Goal: Communication & Community: Answer question/provide support

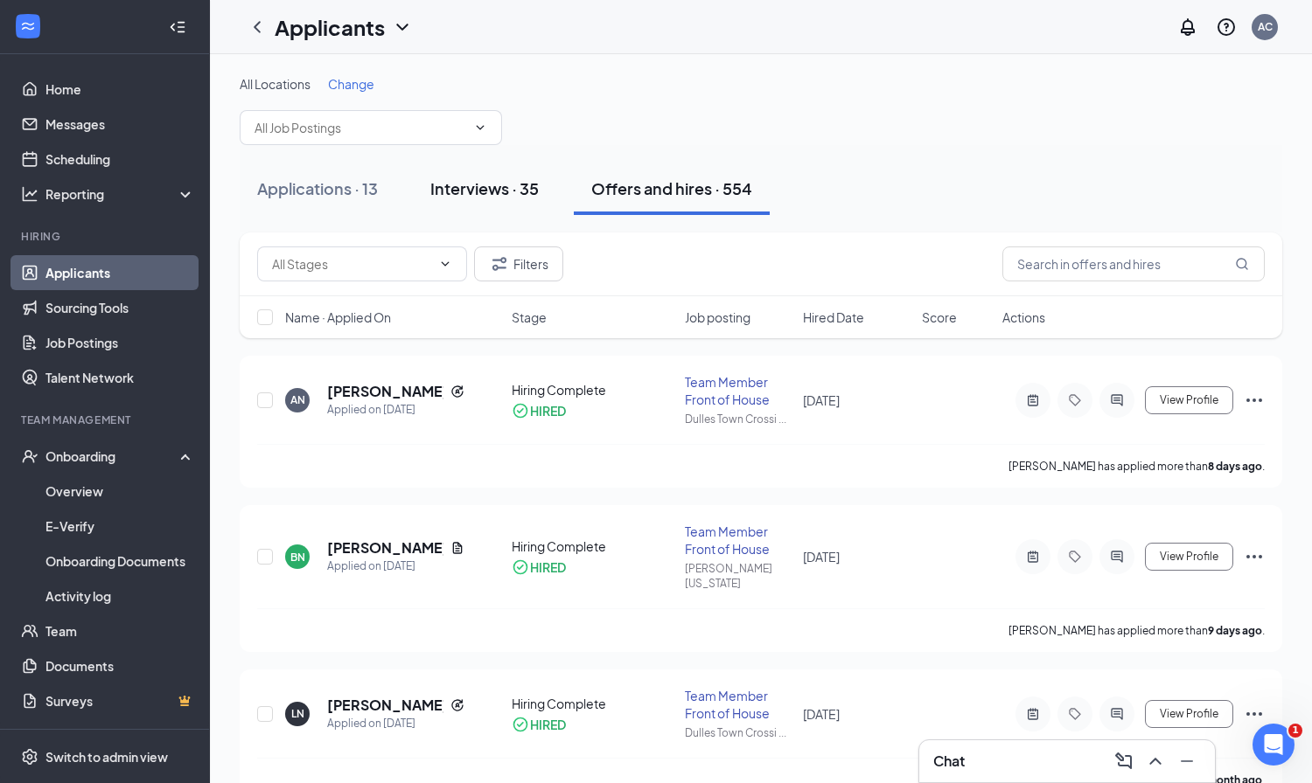
click at [514, 183] on div "Interviews · 35" at bounding box center [484, 189] width 108 height 22
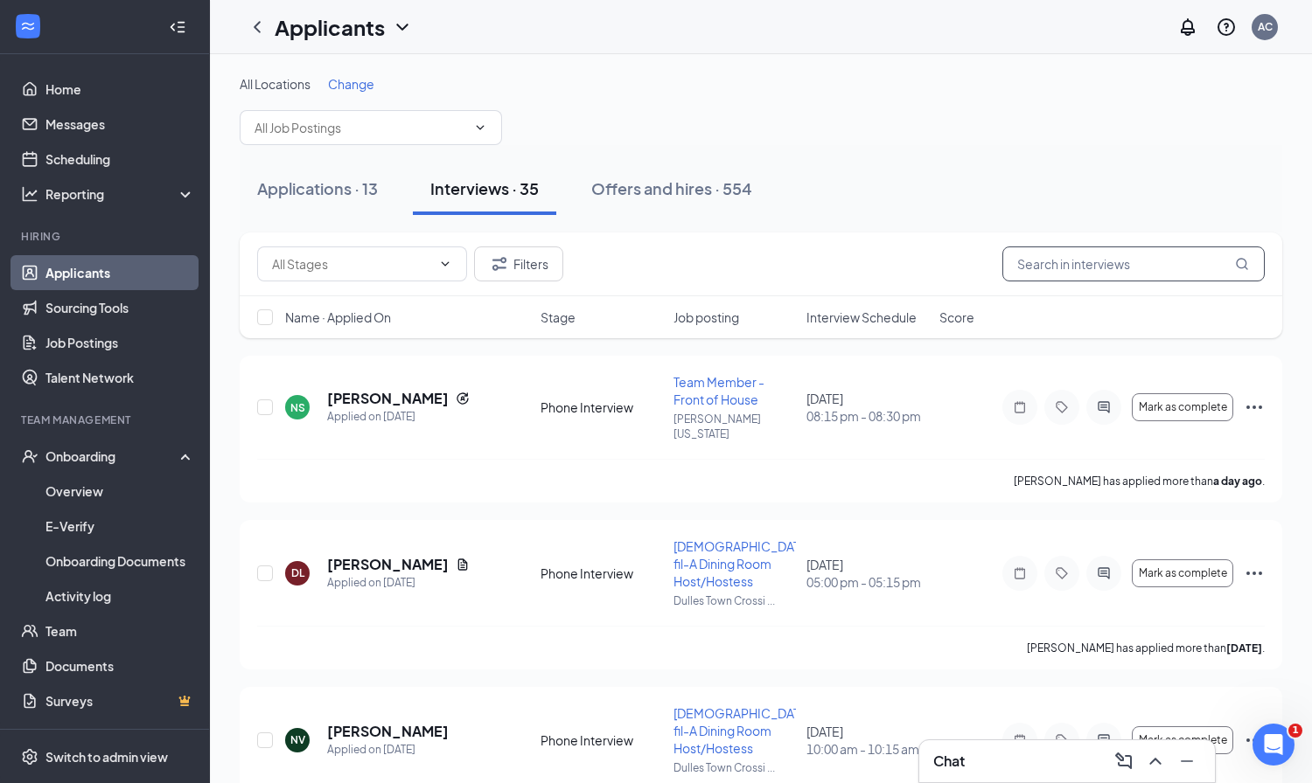
click at [1069, 261] on input "text" at bounding box center [1133, 264] width 262 height 35
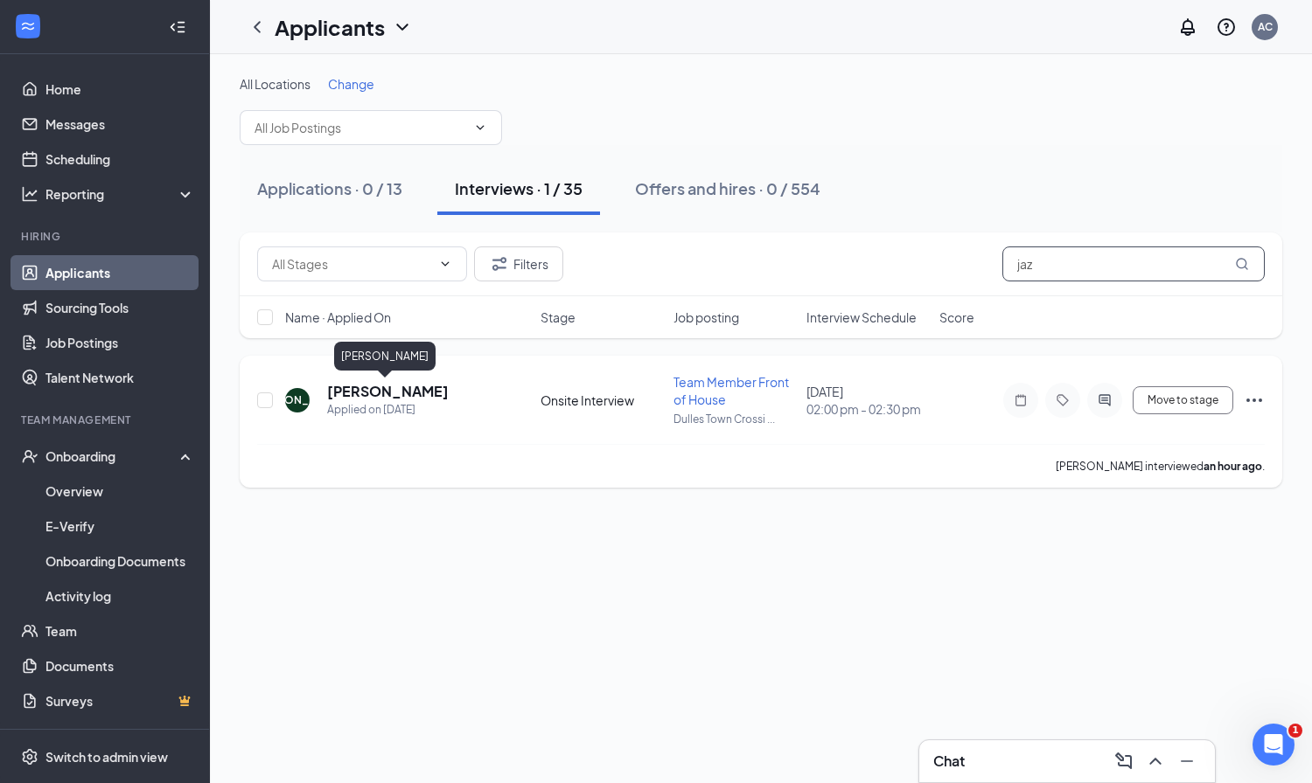
type input "jaz"
click at [380, 386] on h5 "[PERSON_NAME]" at bounding box center [388, 391] width 122 height 19
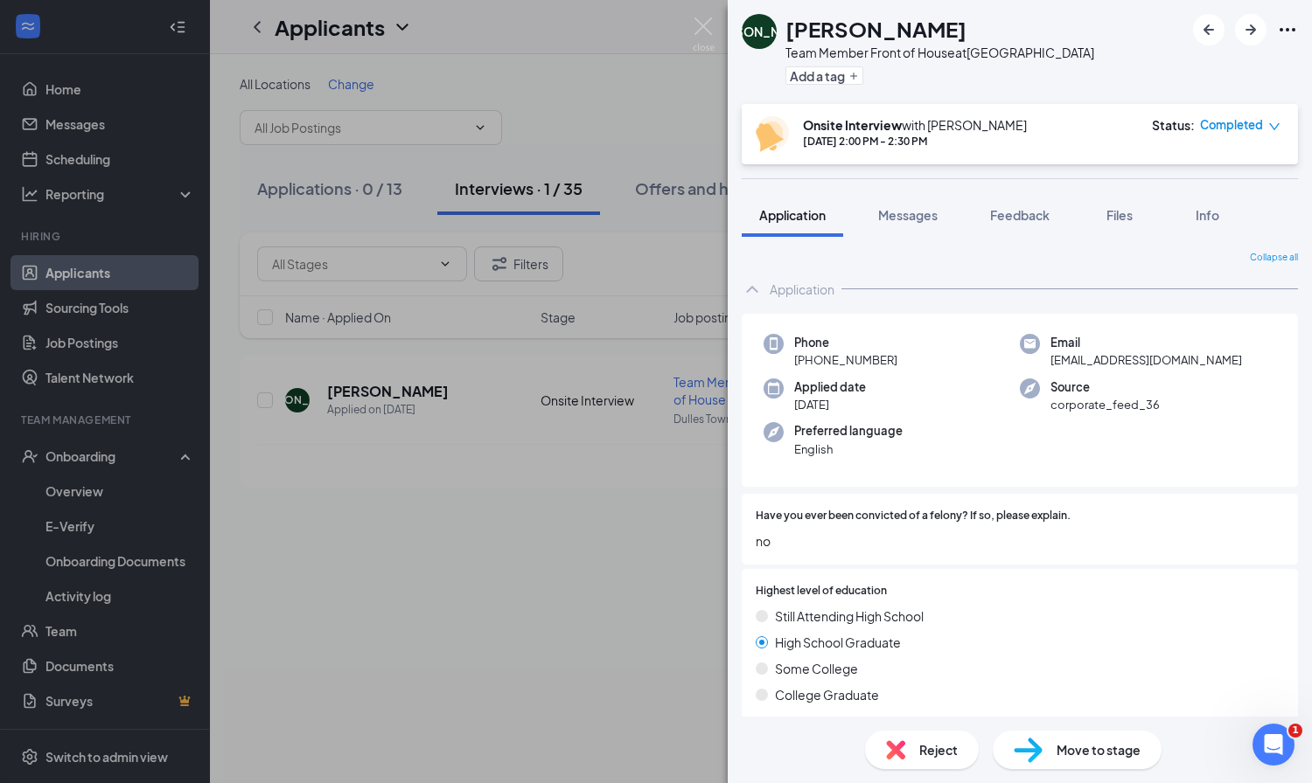
click at [1041, 752] on img at bounding box center [1027, 750] width 29 height 25
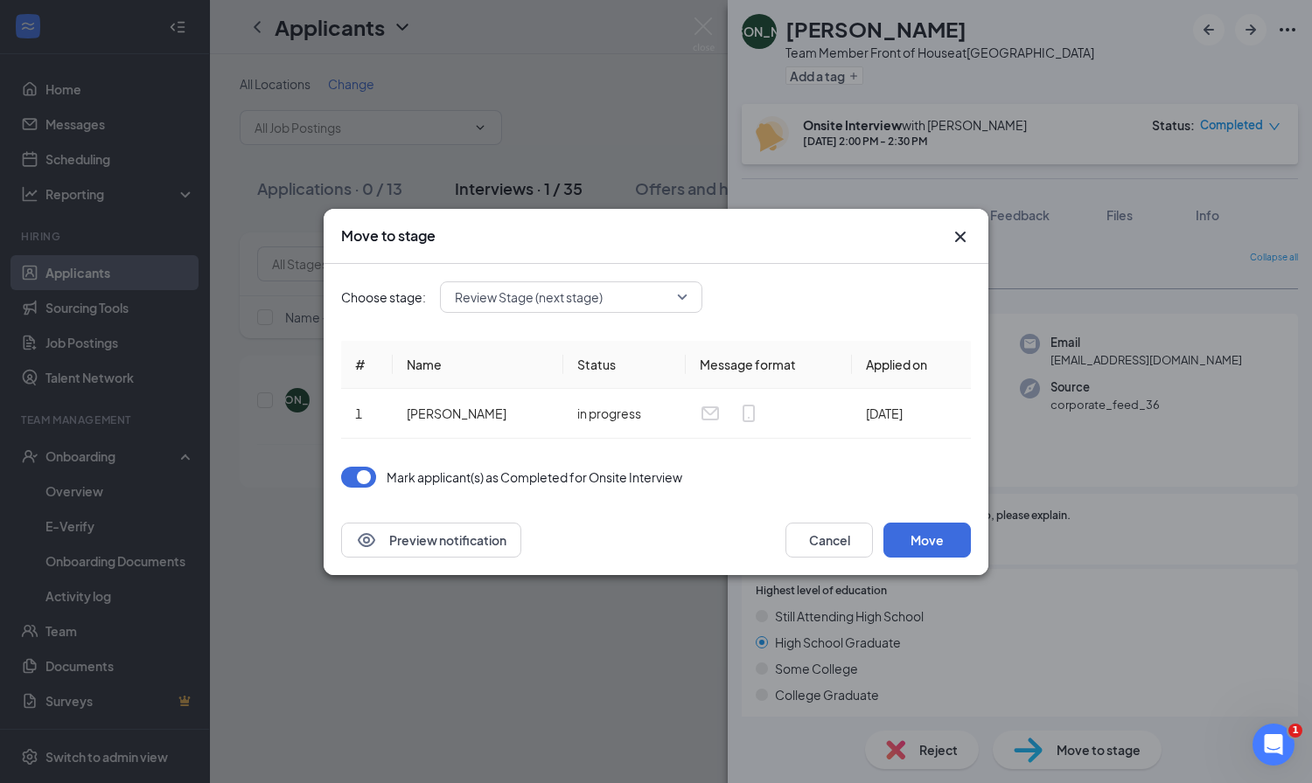
click at [679, 296] on span "Review Stage (next stage)" at bounding box center [571, 297] width 233 height 26
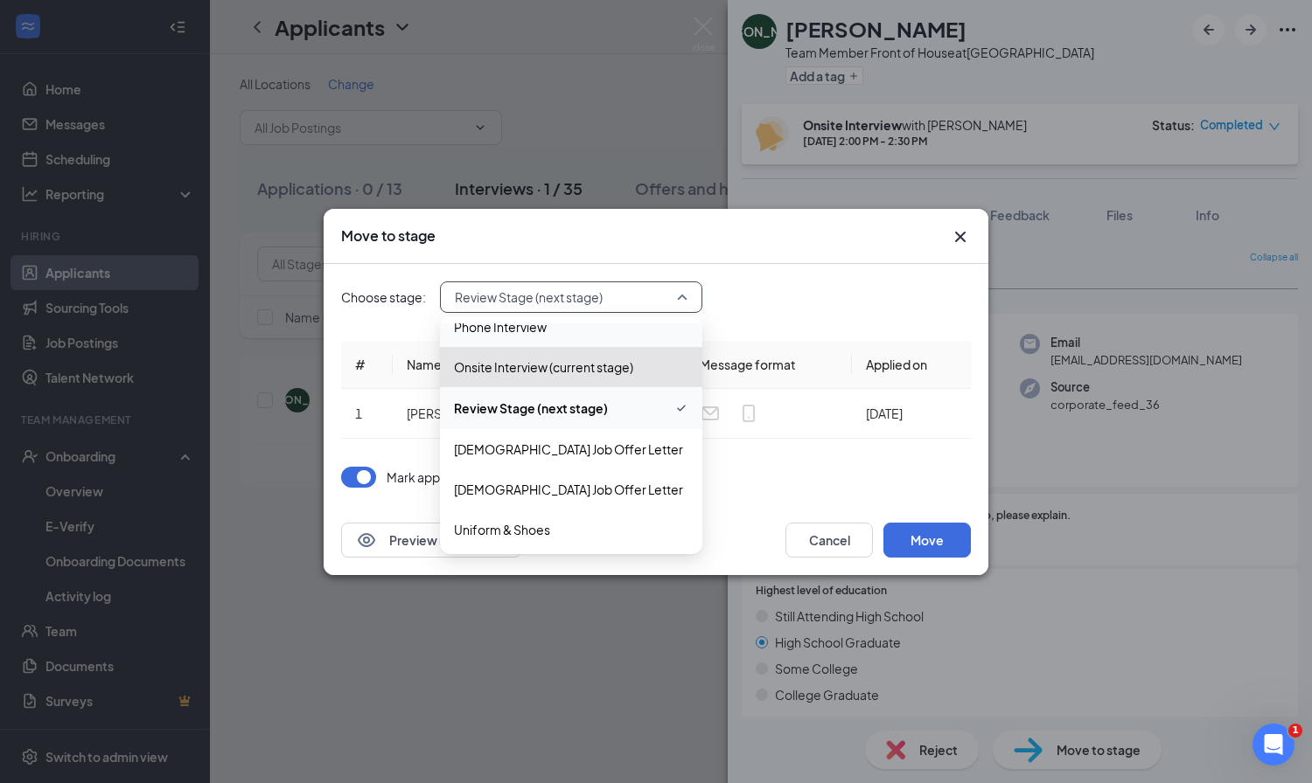
scroll to position [103, 0]
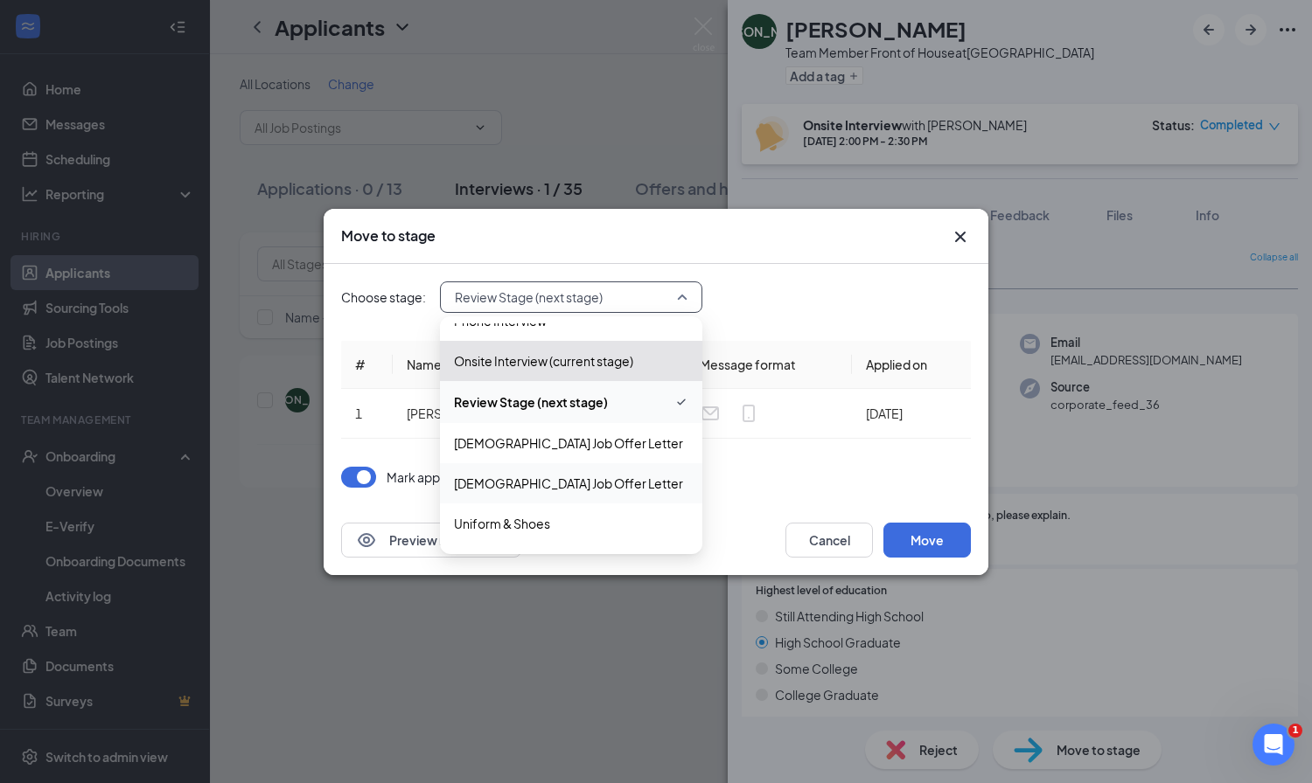
click at [572, 484] on span "[DEMOGRAPHIC_DATA] Job Offer Letter" at bounding box center [568, 483] width 229 height 19
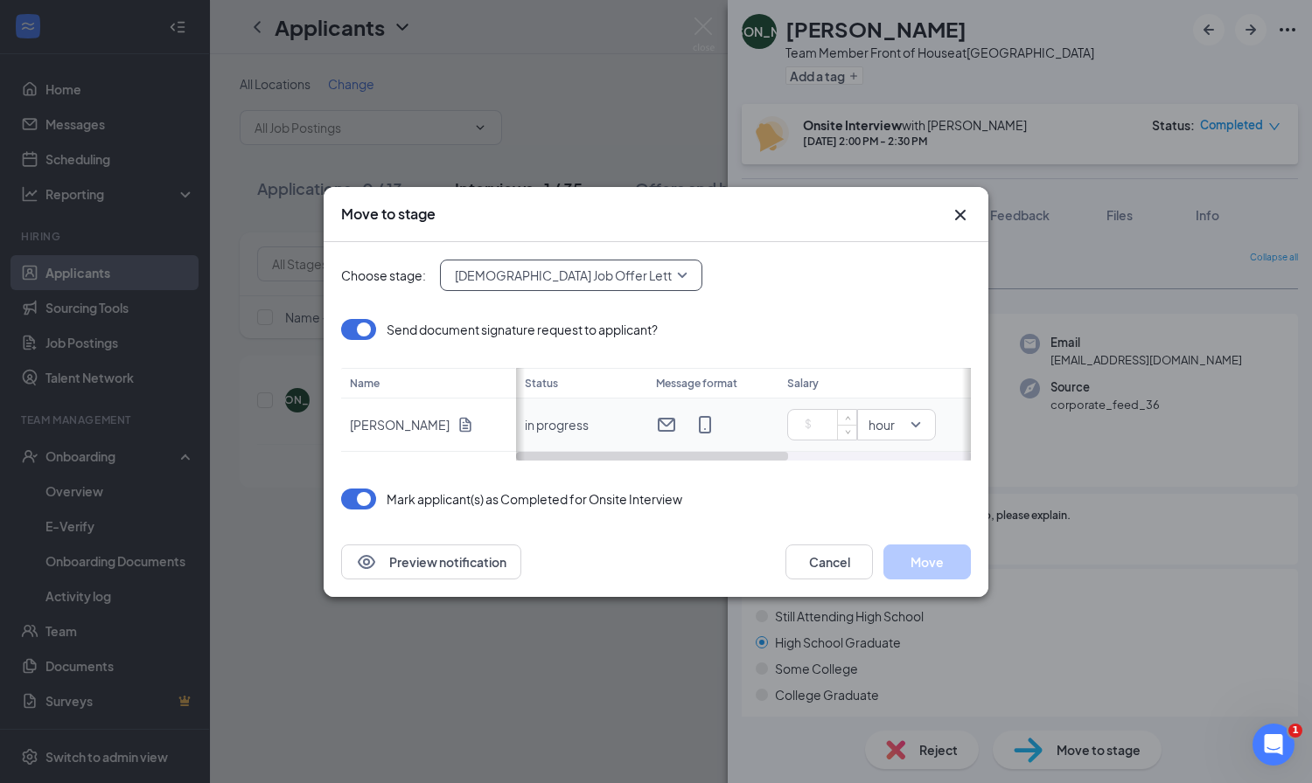
click at [820, 422] on input at bounding box center [825, 425] width 61 height 26
type input "17"
click at [930, 559] on button "Move" at bounding box center [926, 562] width 87 height 35
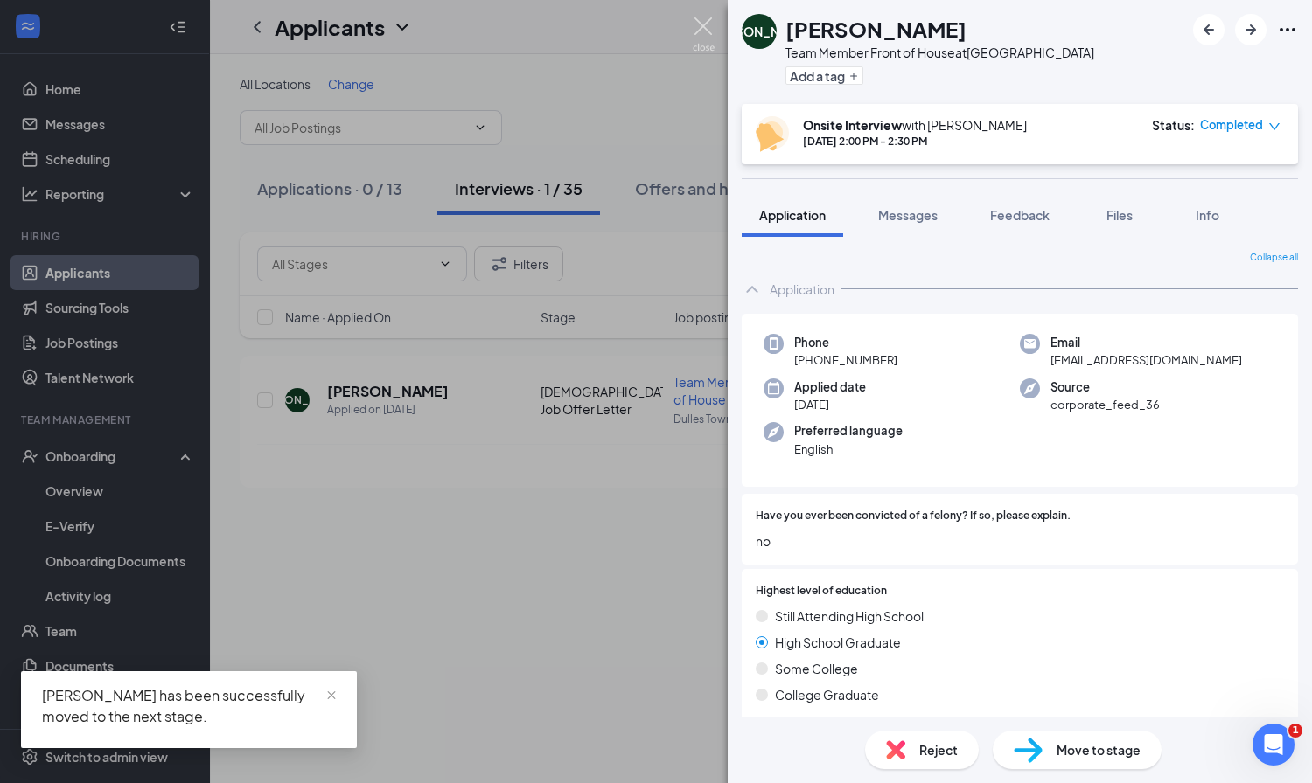
click at [707, 23] on img at bounding box center [704, 34] width 22 height 34
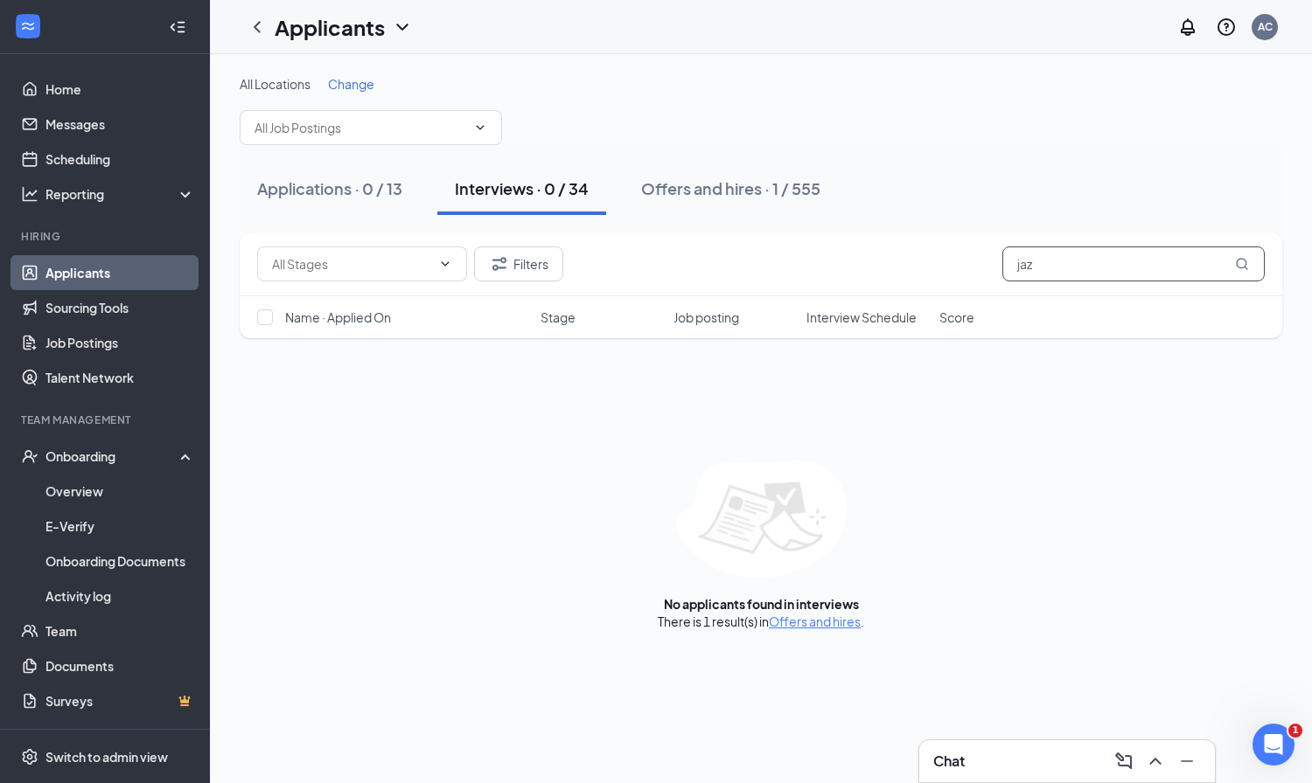
drag, startPoint x: 1052, startPoint y: 261, endPoint x: 862, endPoint y: 240, distance: 190.8
click at [862, 240] on div "Filters jaz" at bounding box center [761, 265] width 1042 height 64
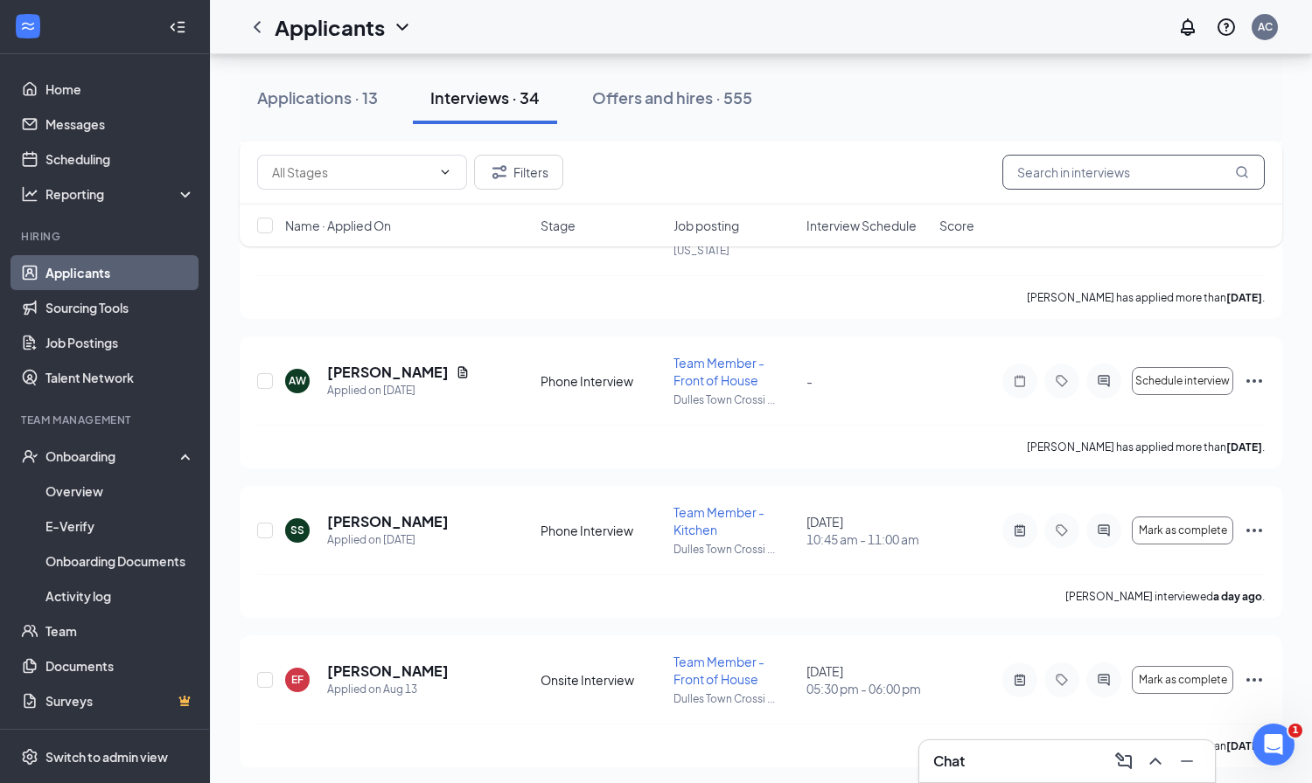
scroll to position [4660, 0]
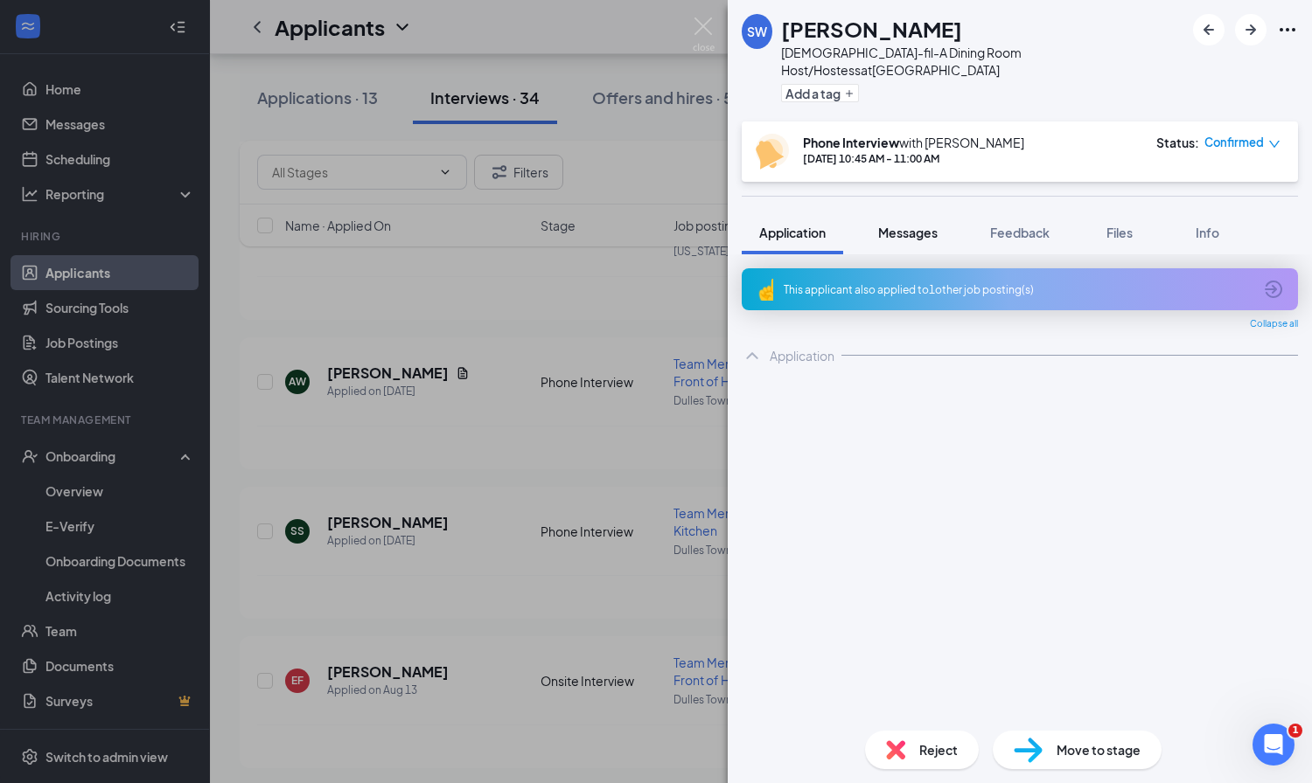
click at [916, 225] on span "Messages" at bounding box center [907, 233] width 59 height 16
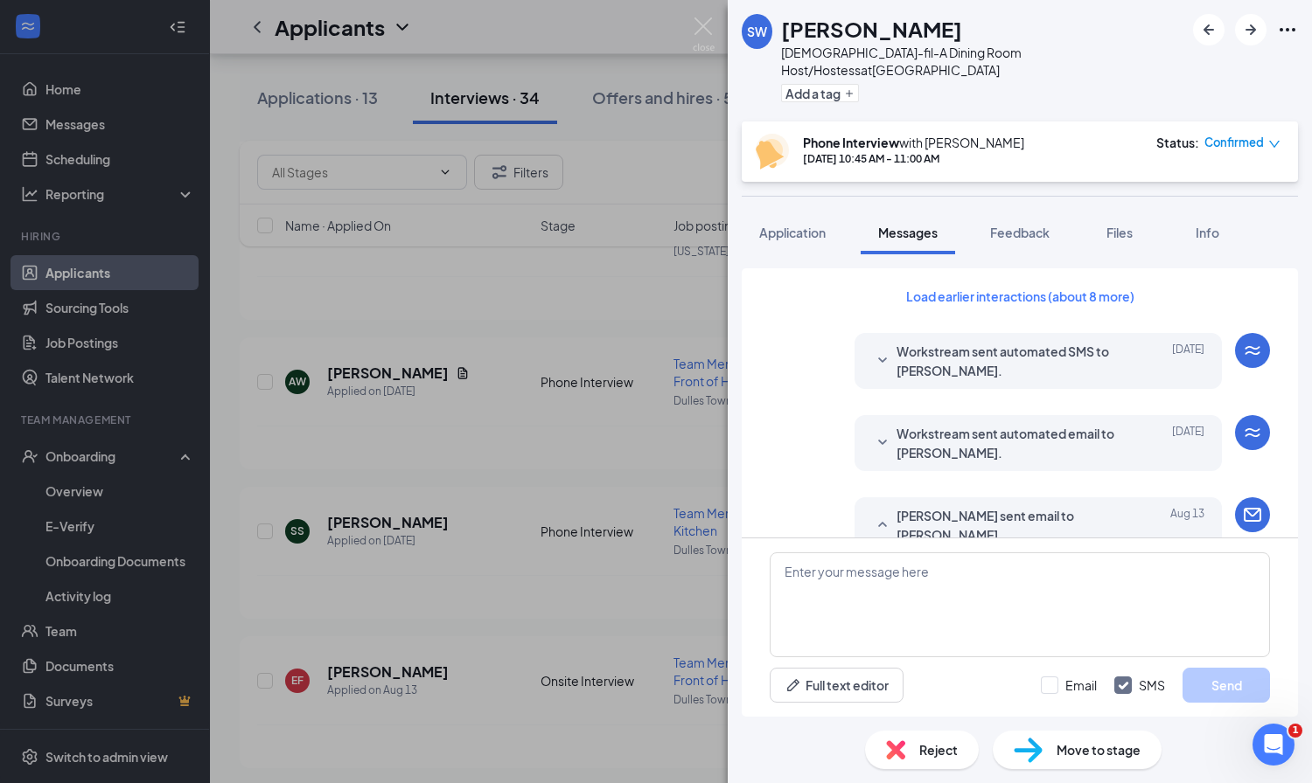
scroll to position [1756, 0]
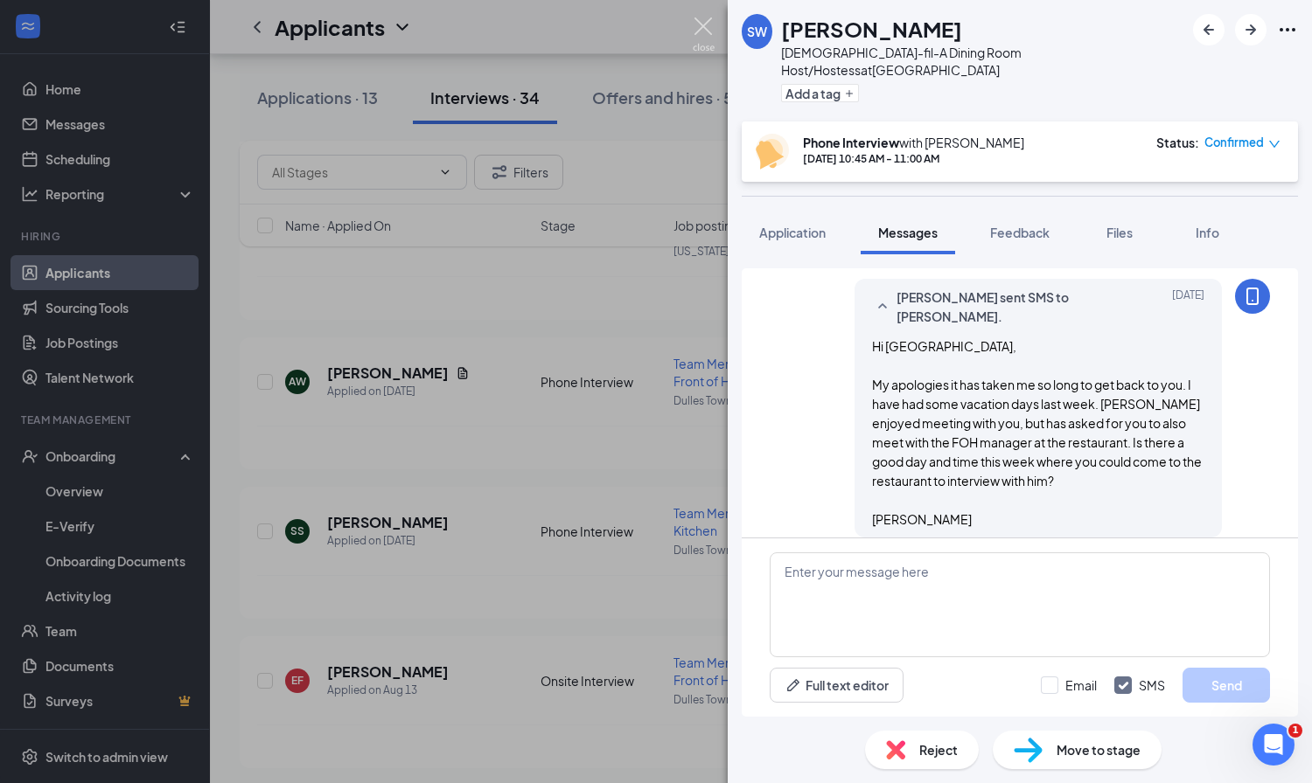
click at [702, 24] on img at bounding box center [704, 34] width 22 height 34
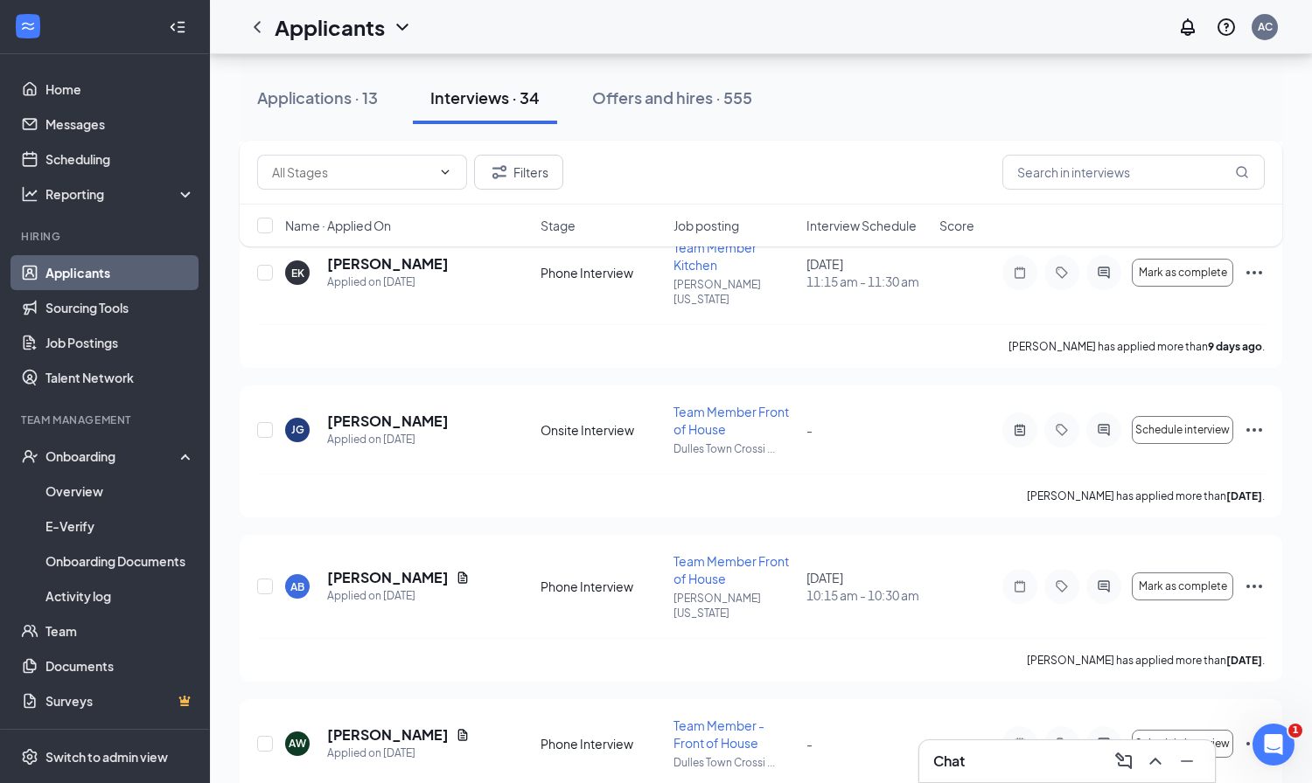
scroll to position [4277, 0]
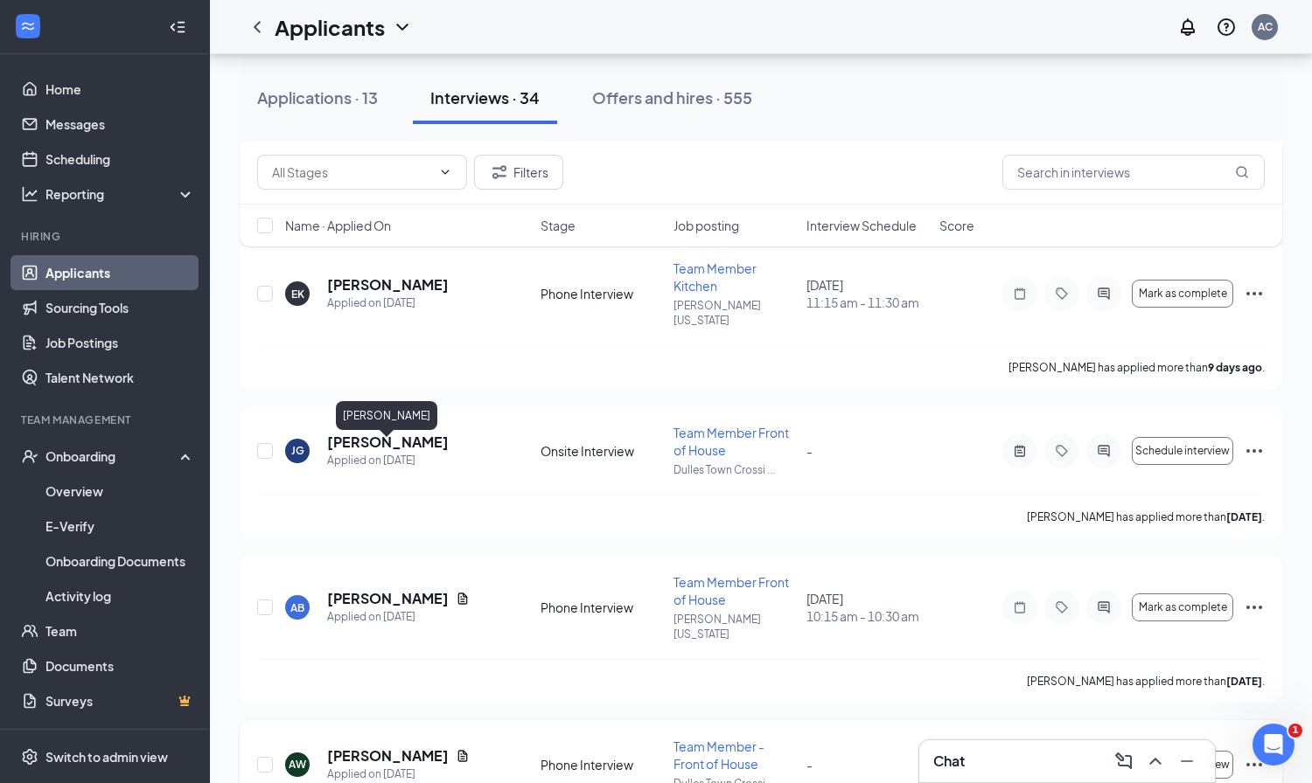
click at [390, 747] on h5 "[PERSON_NAME]" at bounding box center [388, 756] width 122 height 19
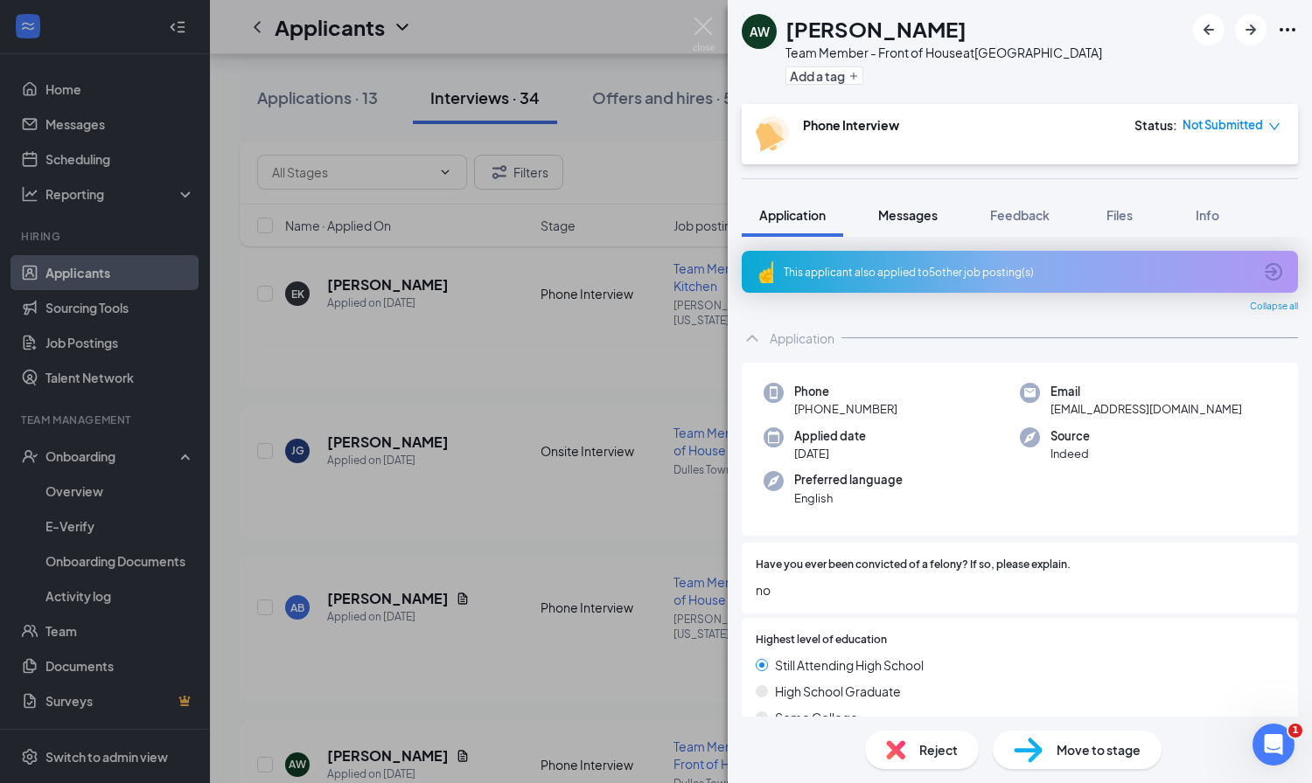
click at [910, 213] on span "Messages" at bounding box center [907, 215] width 59 height 16
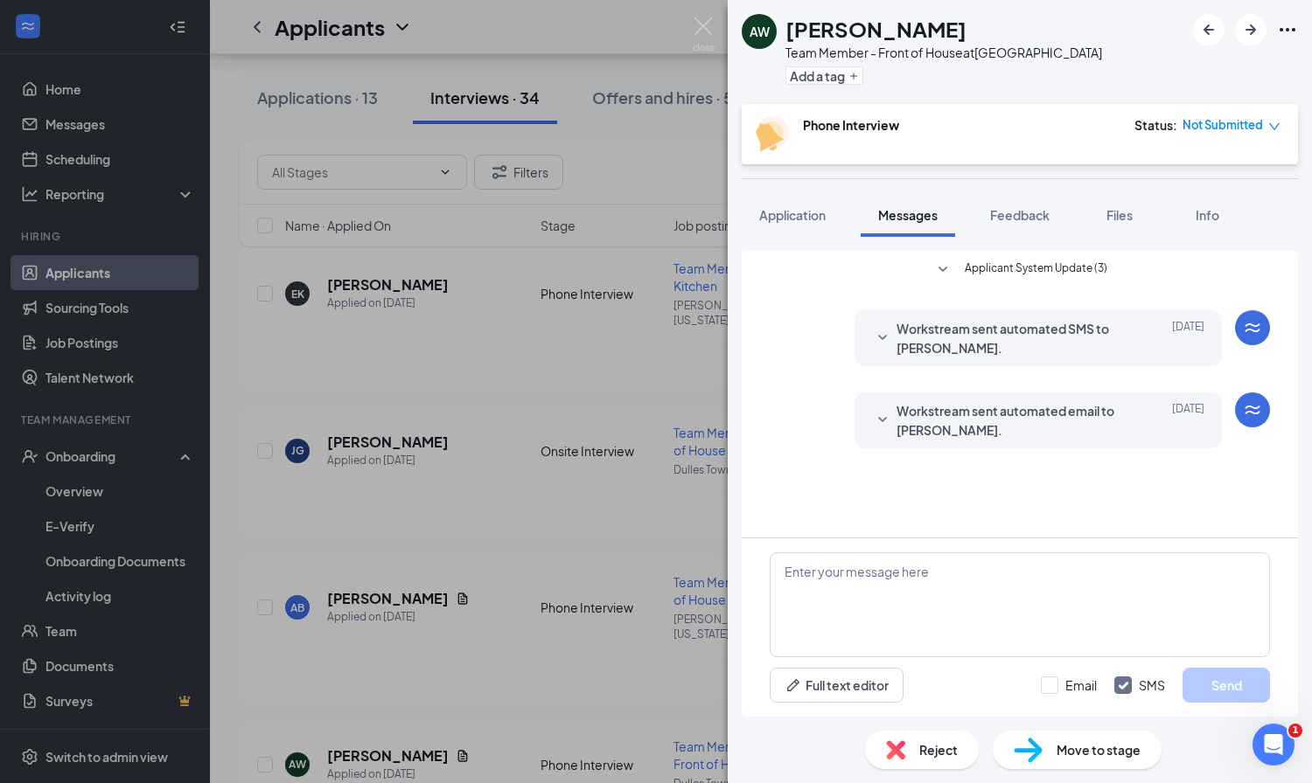
click at [944, 268] on icon "SmallChevronDown" at bounding box center [942, 270] width 21 height 21
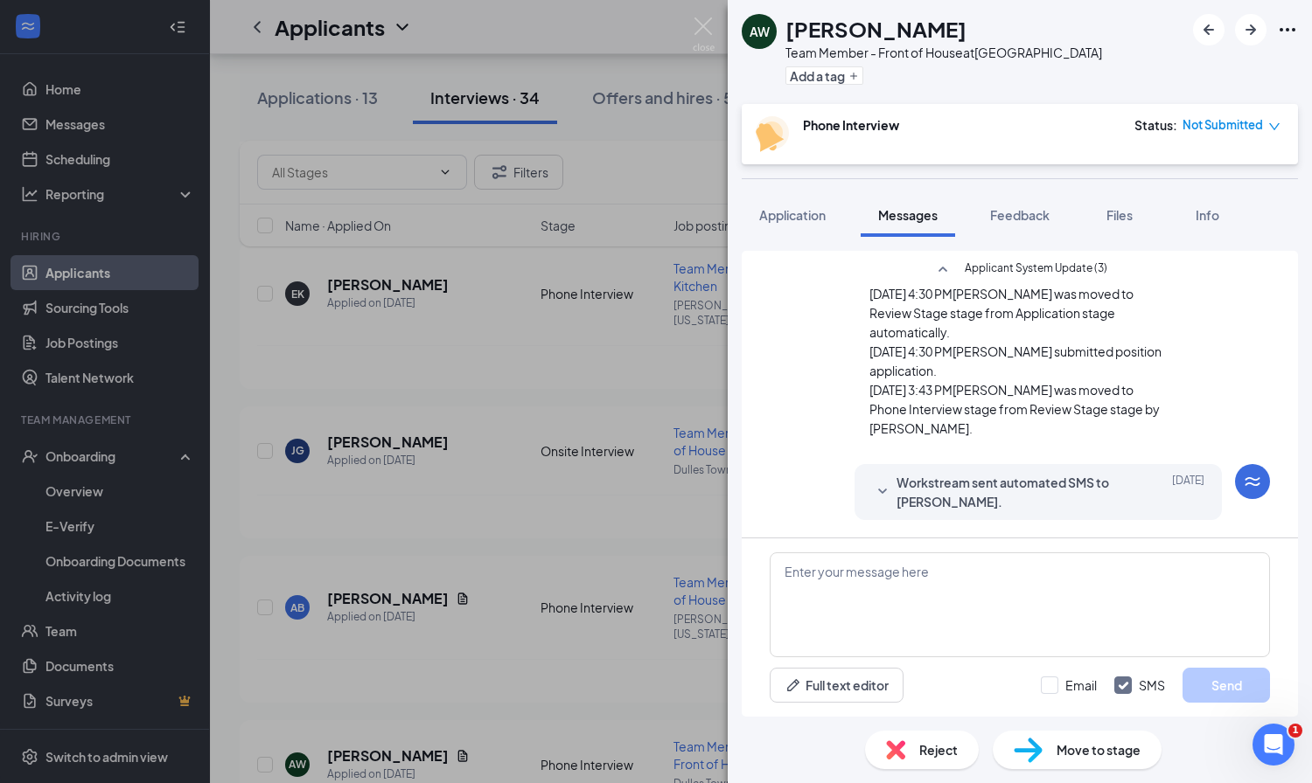
click at [702, 16] on div "[PERSON_NAME] Team Member - Front of House at [GEOGRAPHIC_DATA] Add a tag Phone…" at bounding box center [656, 391] width 1312 height 783
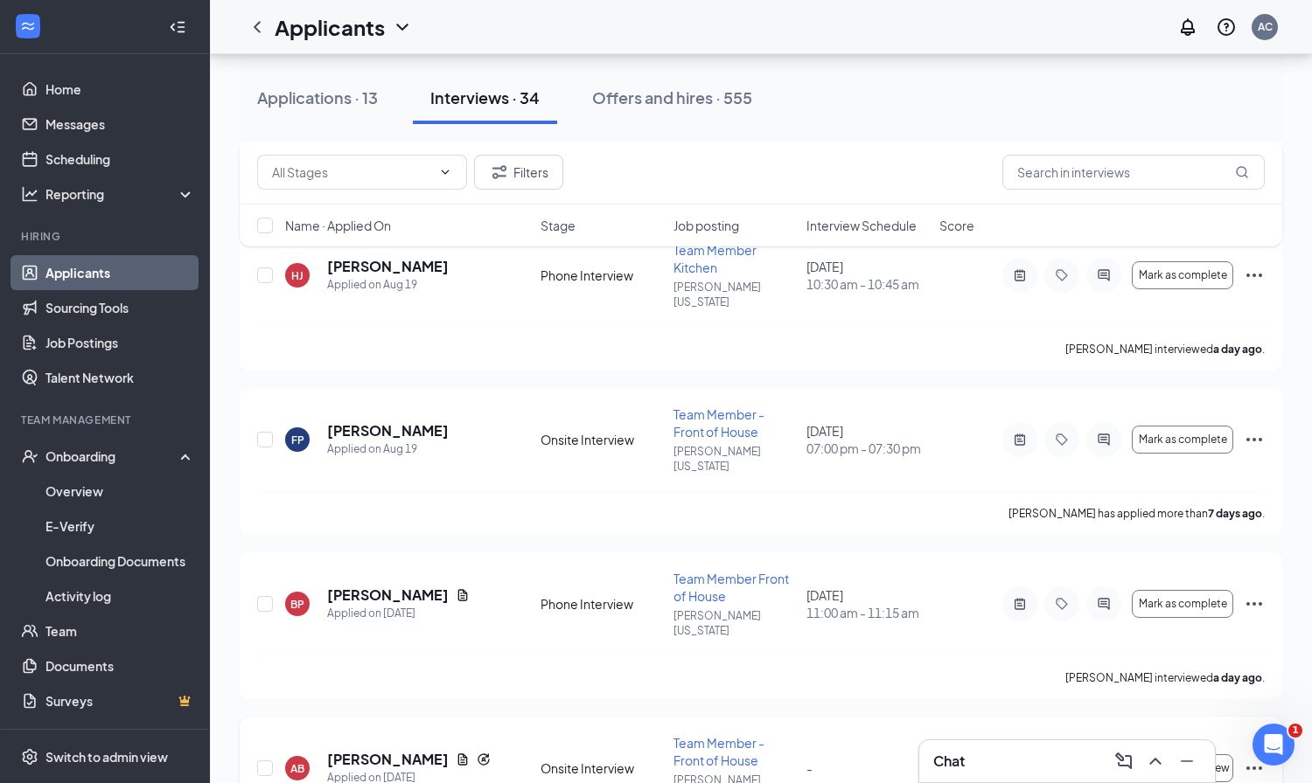
scroll to position [3625, 0]
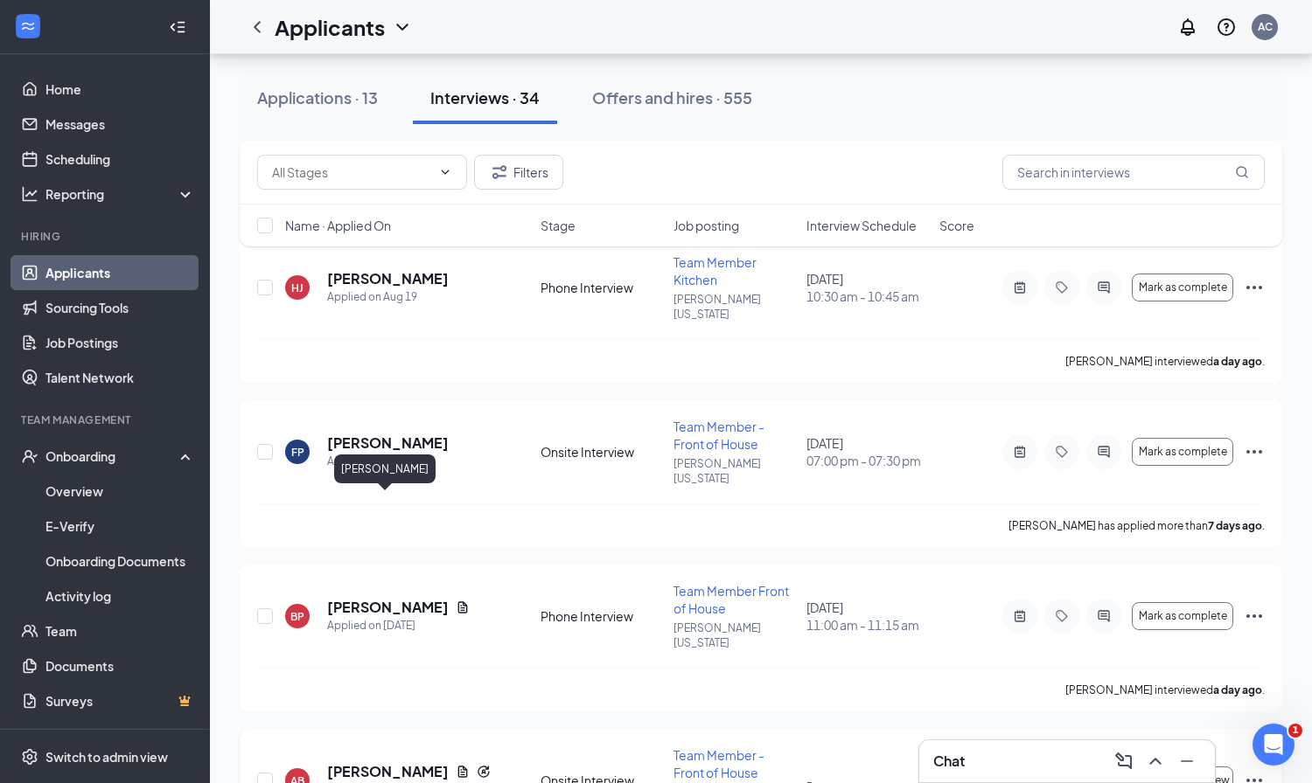
click at [392, 762] on h5 "[PERSON_NAME]" at bounding box center [388, 771] width 122 height 19
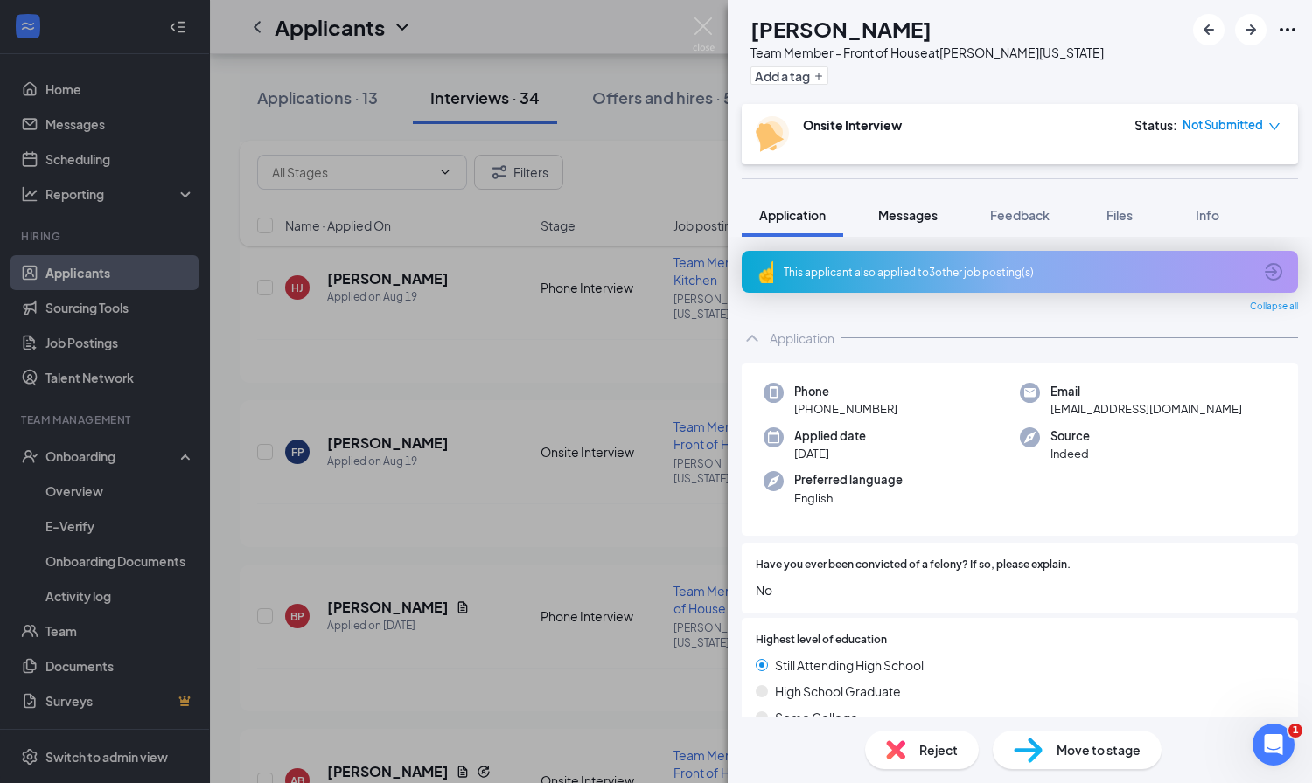
click at [914, 219] on span "Messages" at bounding box center [907, 215] width 59 height 16
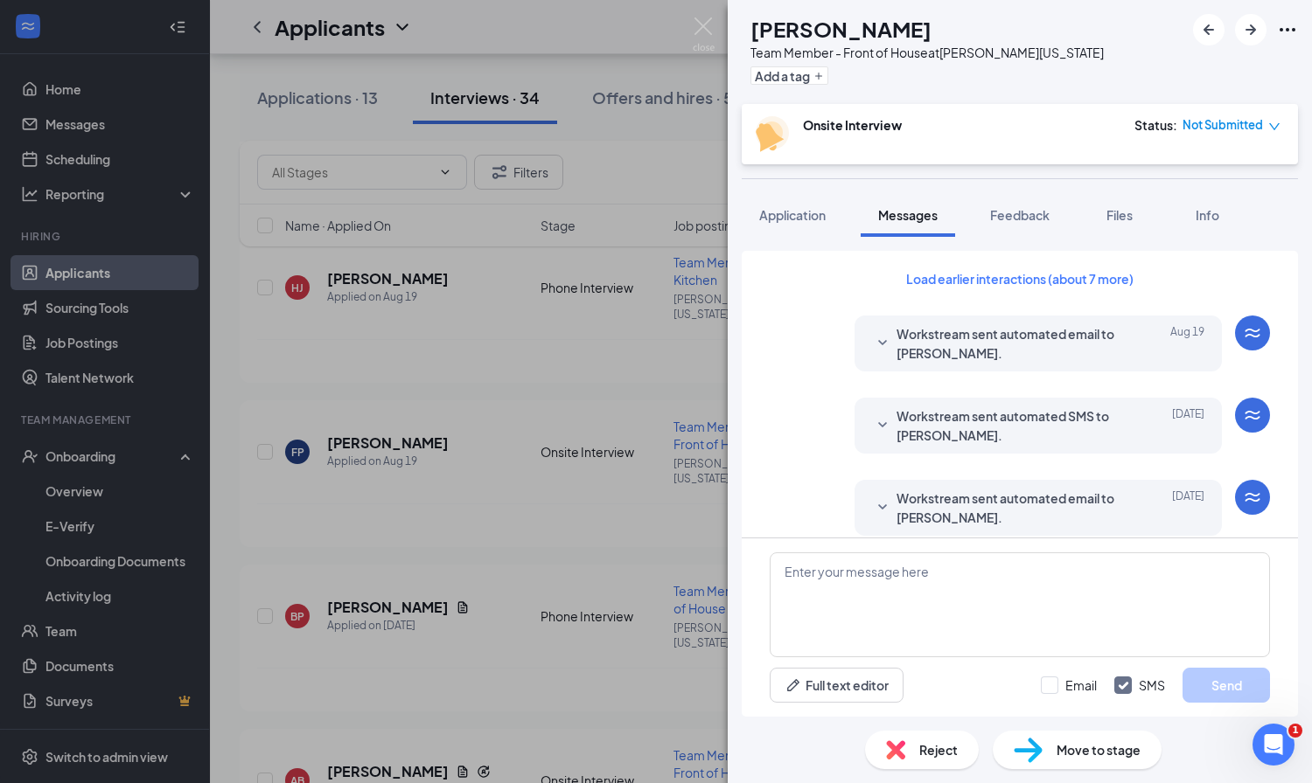
scroll to position [446, 0]
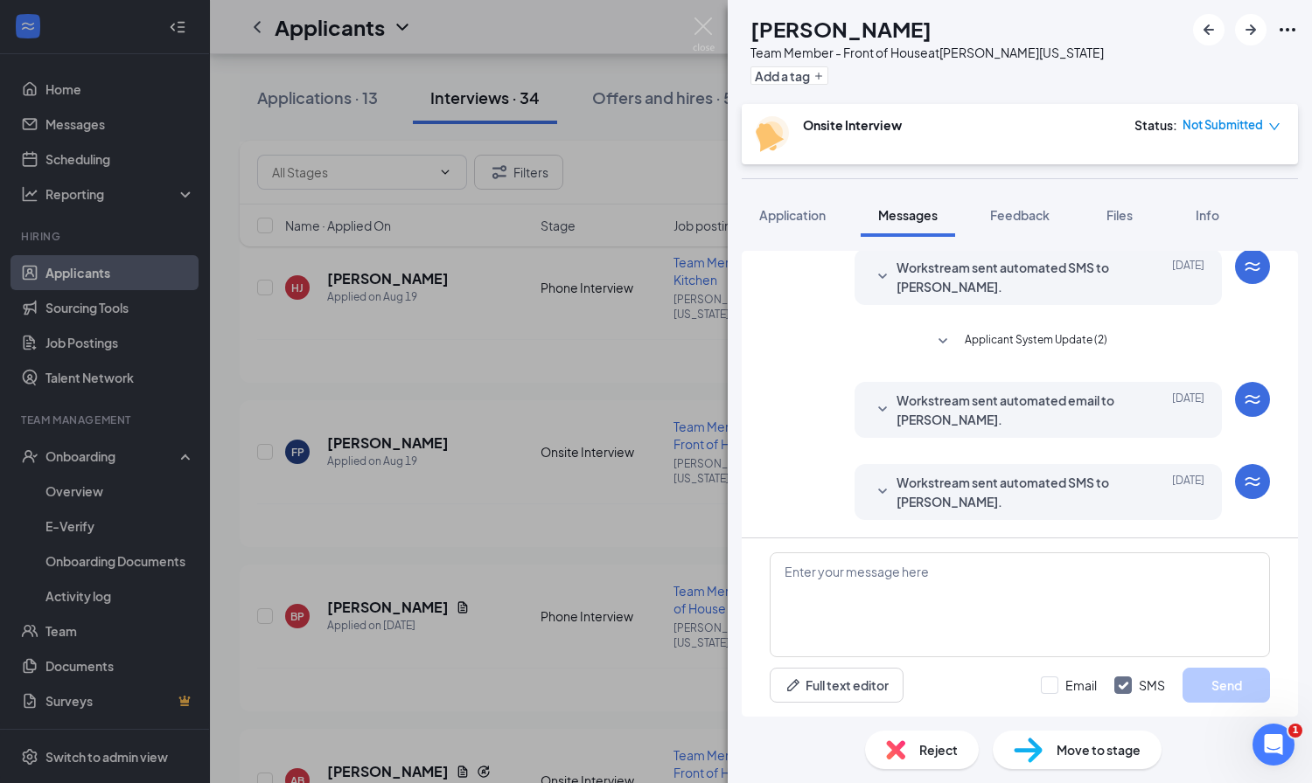
click at [945, 338] on icon "SmallChevronDown" at bounding box center [942, 341] width 21 height 21
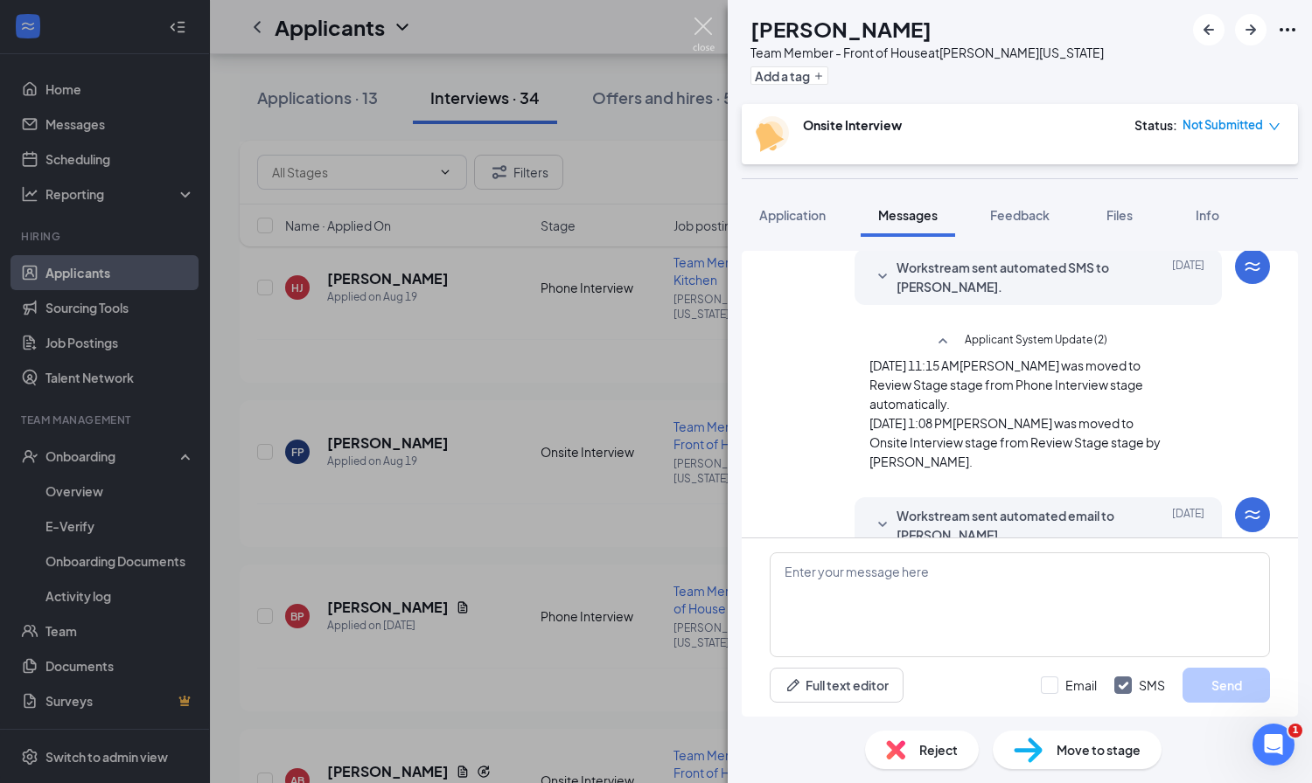
click at [708, 30] on img at bounding box center [704, 34] width 22 height 34
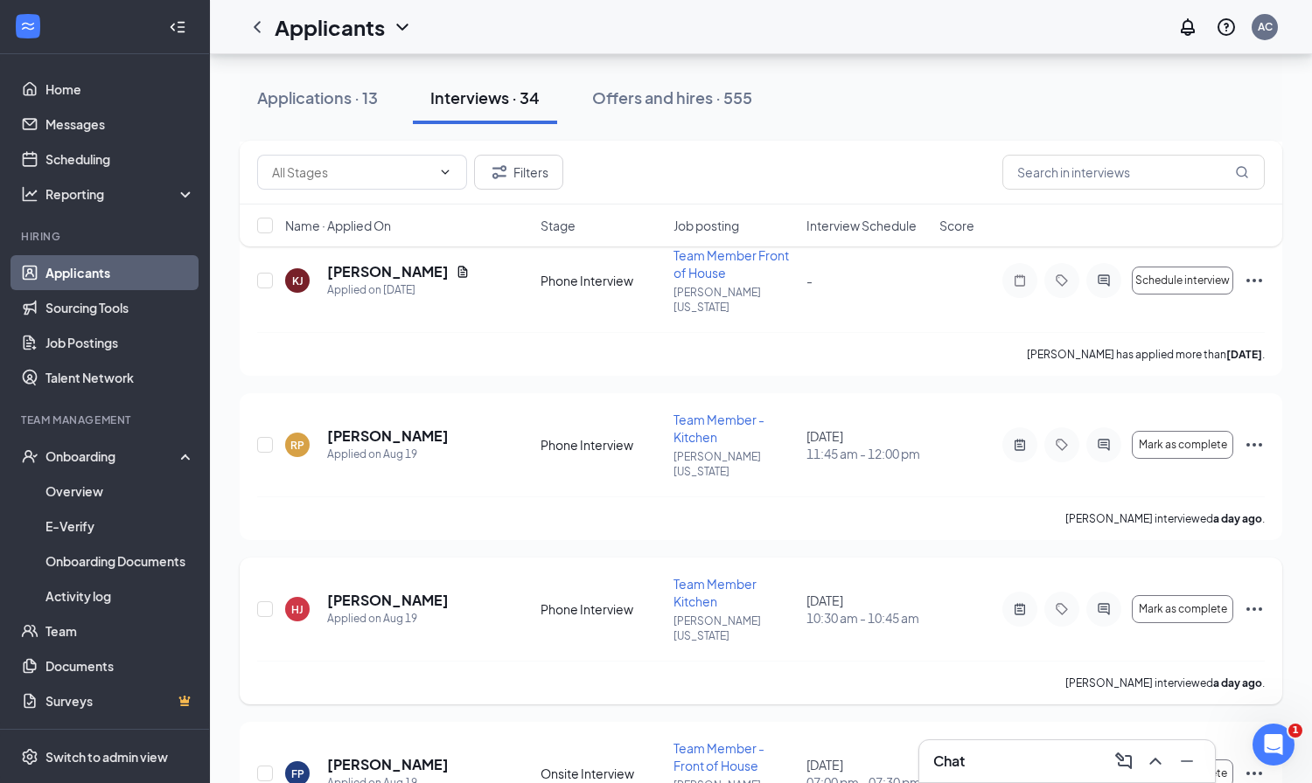
scroll to position [3294, 0]
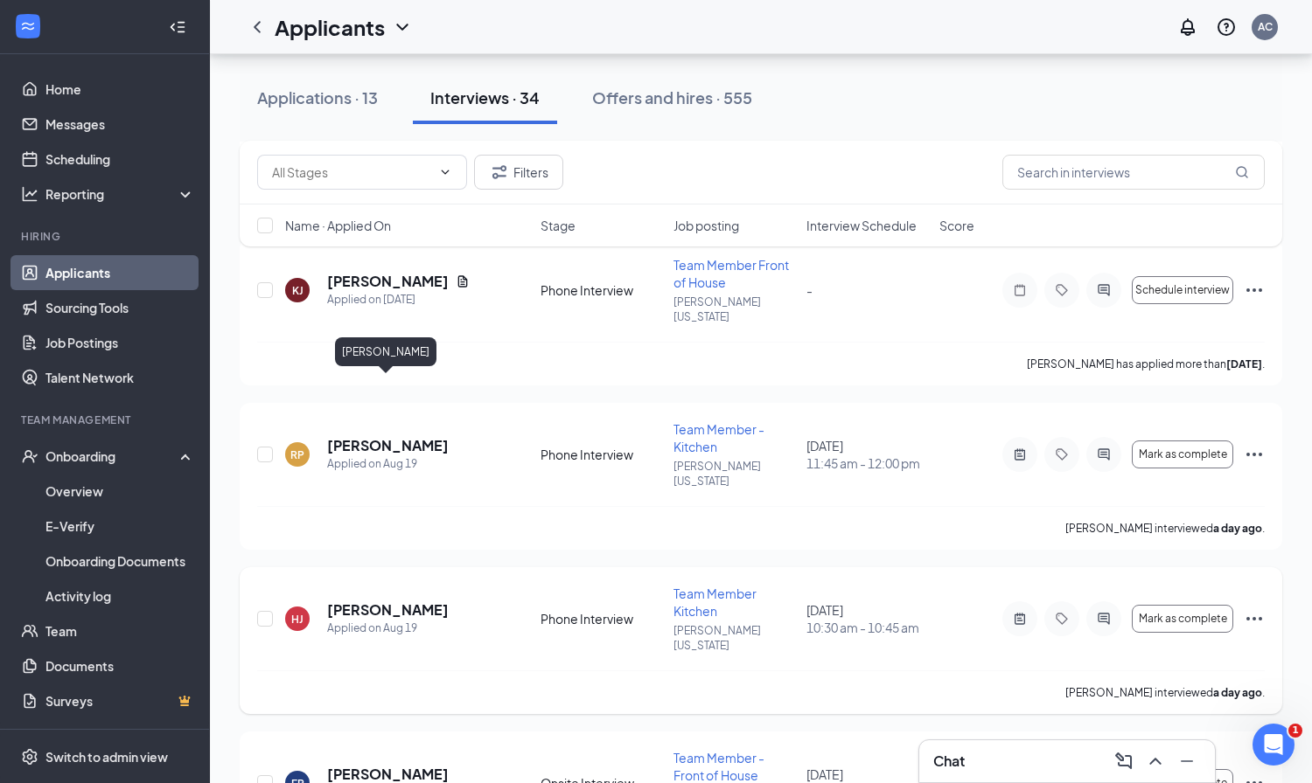
click at [400, 601] on h5 "[PERSON_NAME]" at bounding box center [388, 610] width 122 height 19
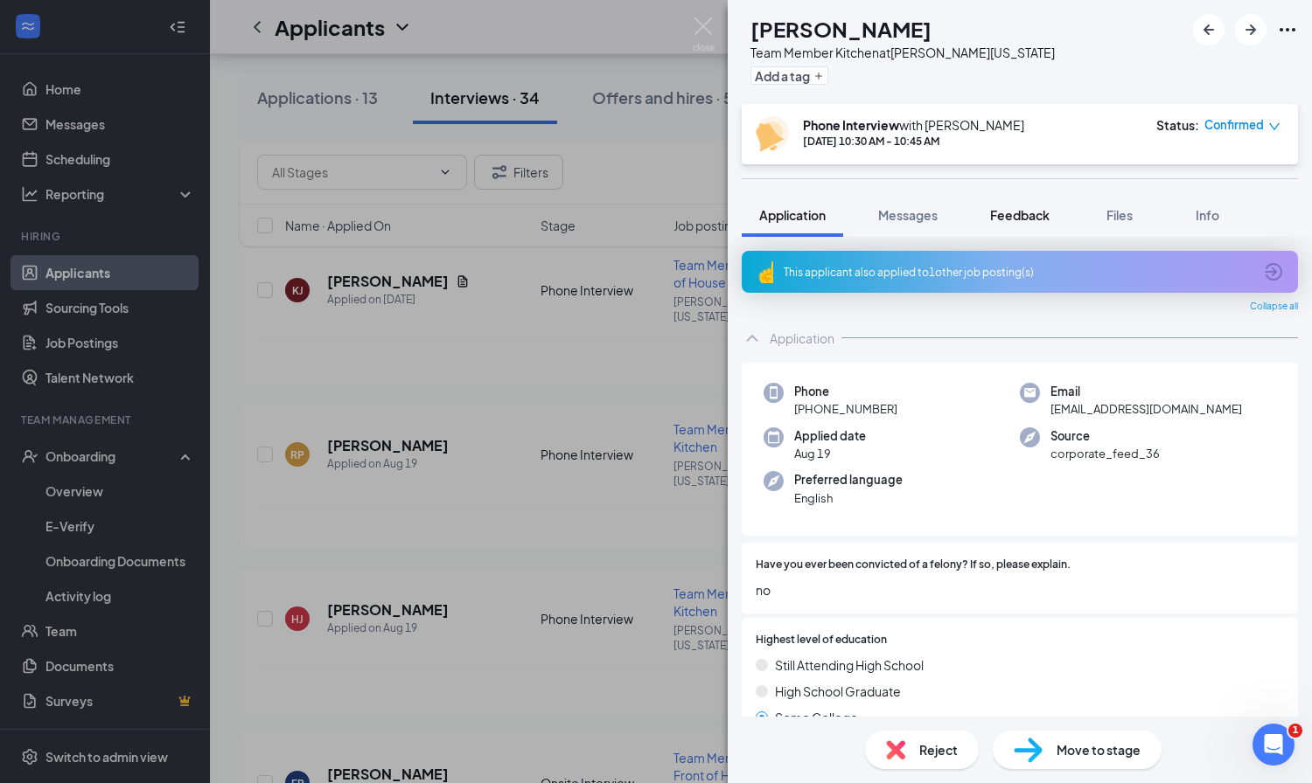
click at [1028, 217] on span "Feedback" at bounding box center [1019, 215] width 59 height 16
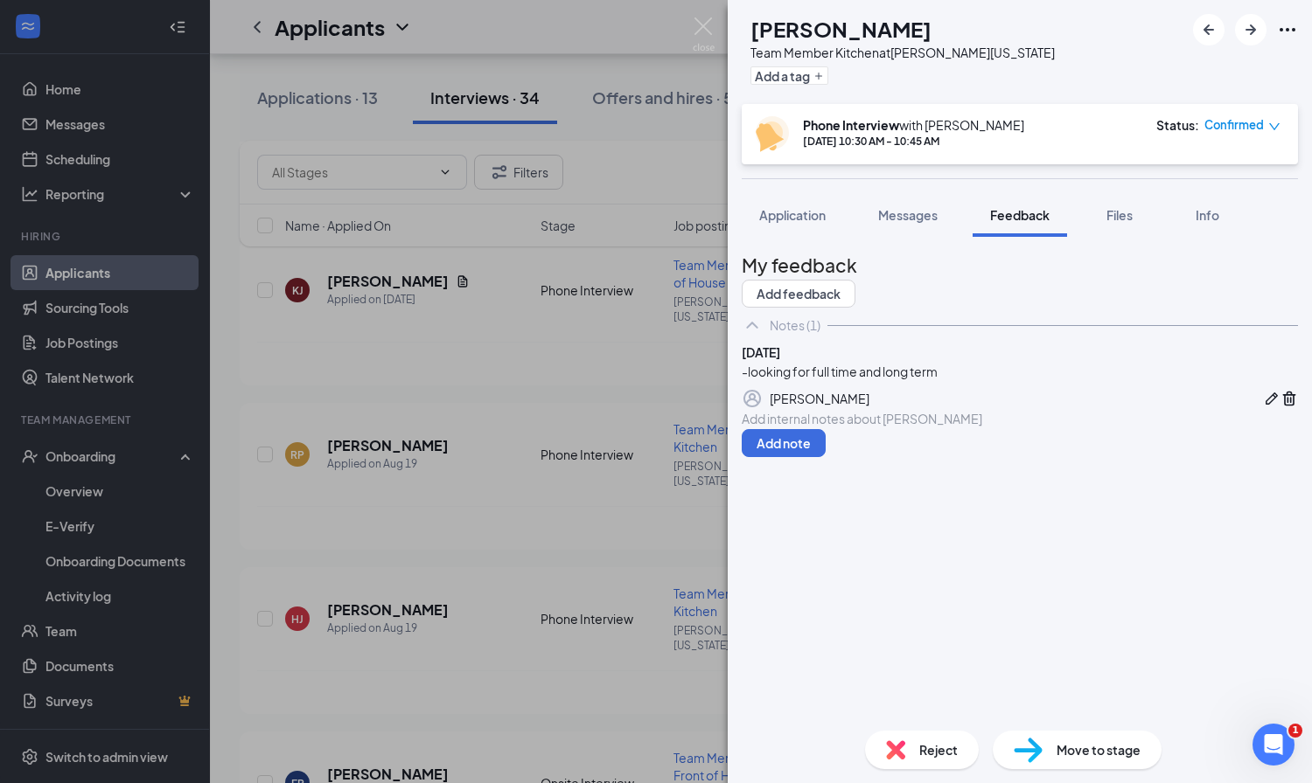
click at [895, 744] on img at bounding box center [895, 750] width 19 height 19
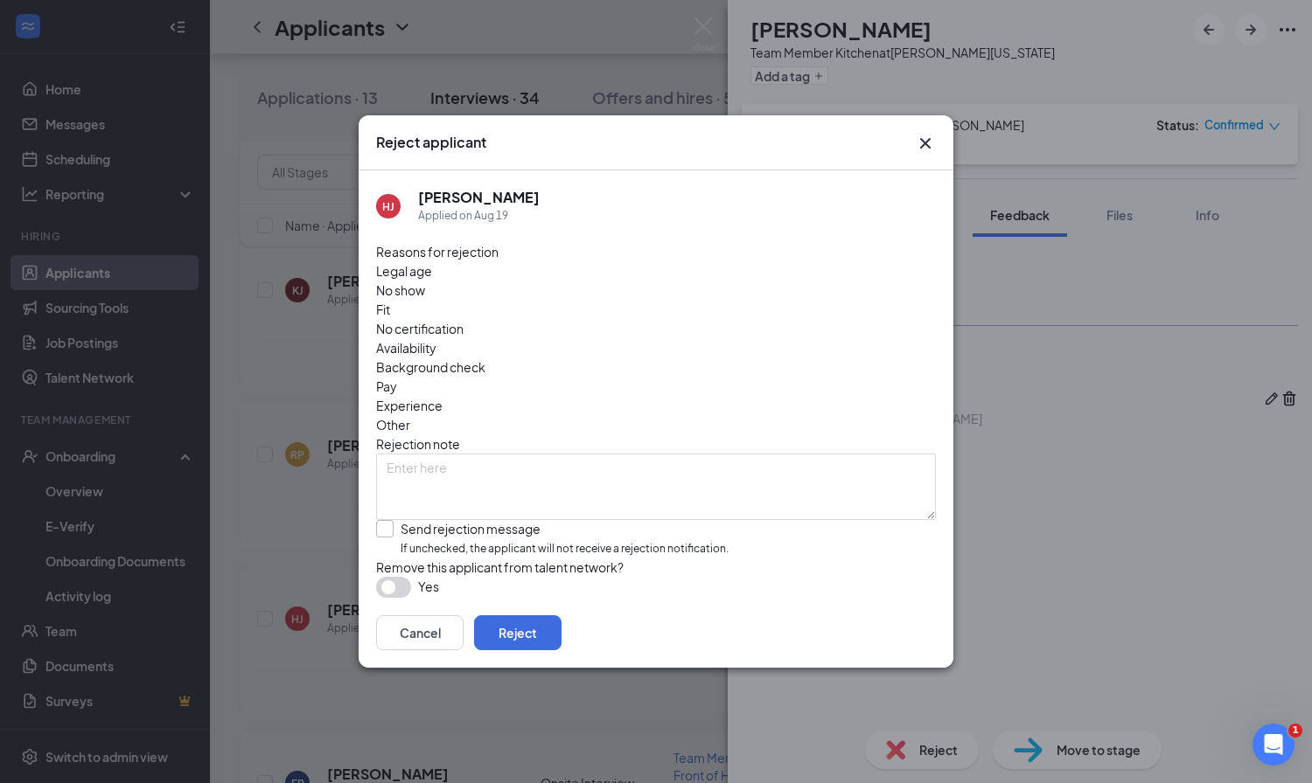
click at [388, 520] on div at bounding box center [384, 528] width 17 height 17
click at [388, 520] on input "Send rejection message If unchecked, the applicant will not receive a rejection…" at bounding box center [552, 539] width 352 height 38
checkbox input "true"
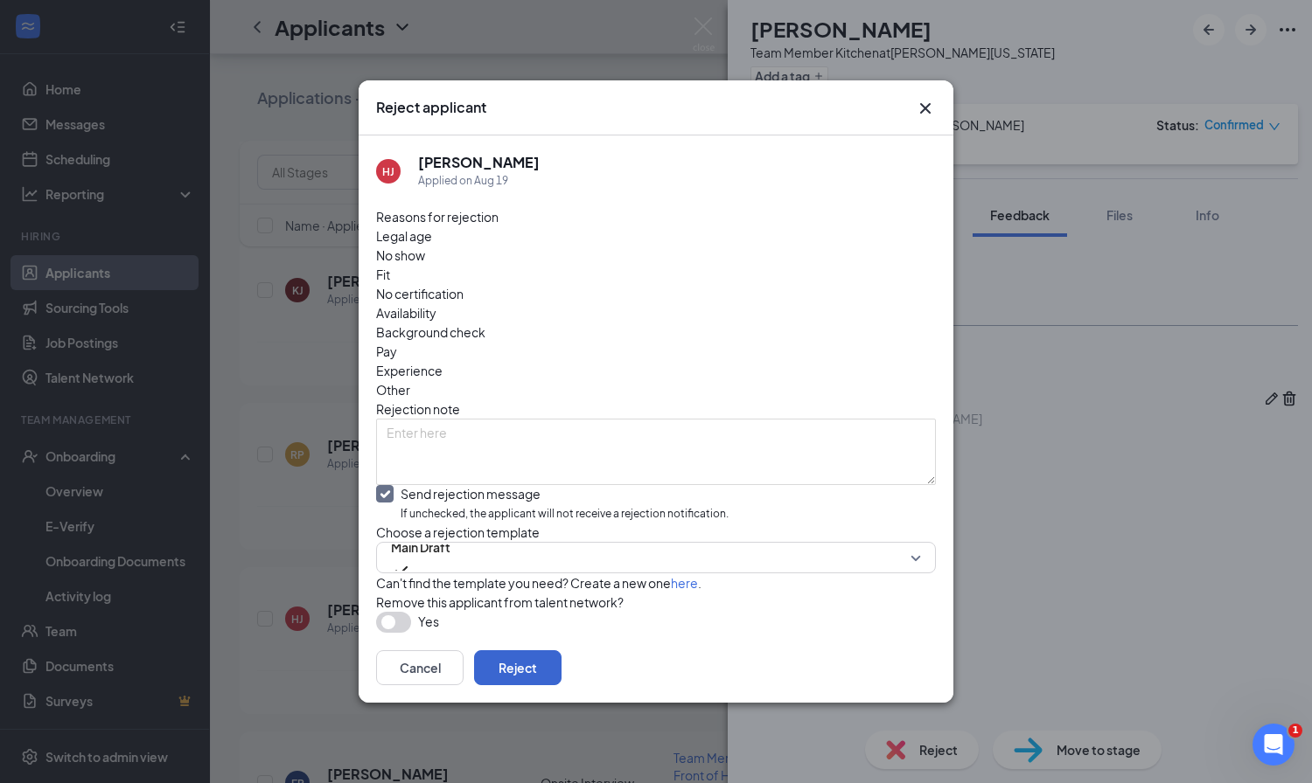
click at [561, 674] on button "Reject" at bounding box center [517, 668] width 87 height 35
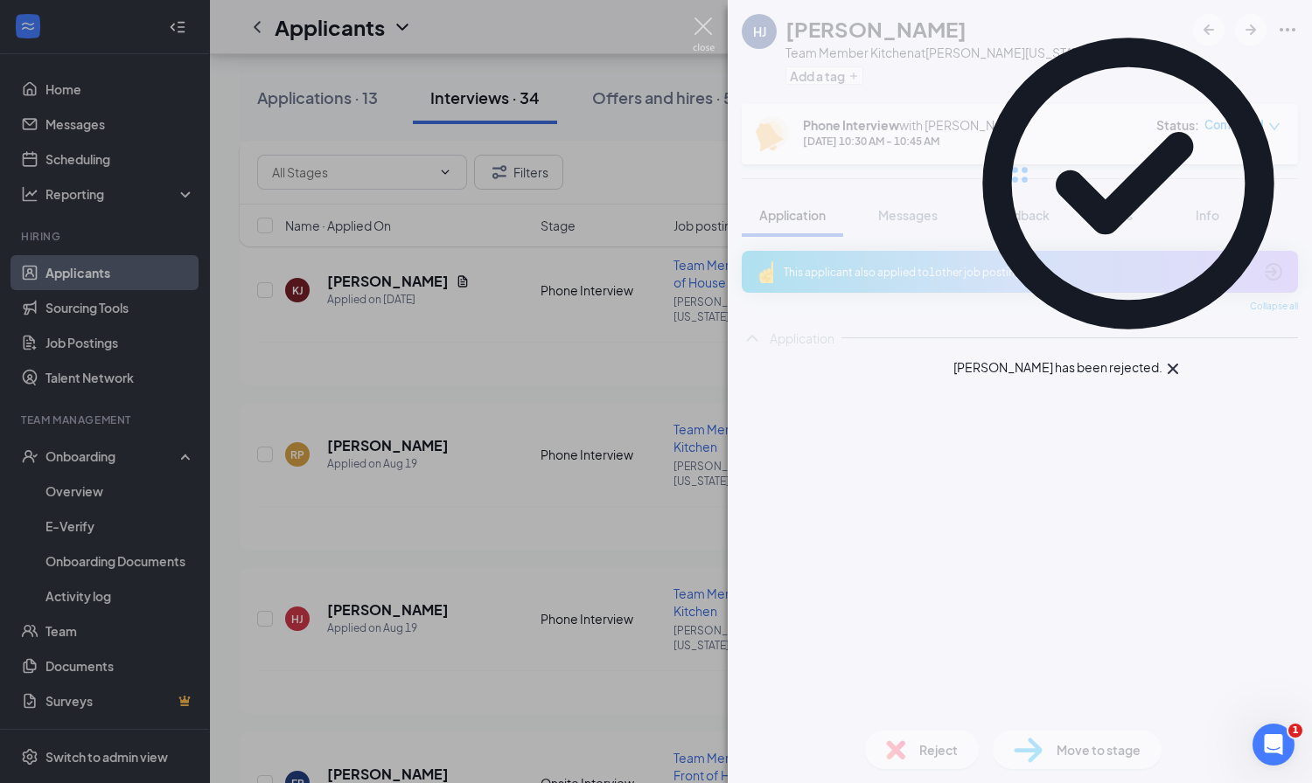
click at [707, 27] on img at bounding box center [704, 34] width 22 height 34
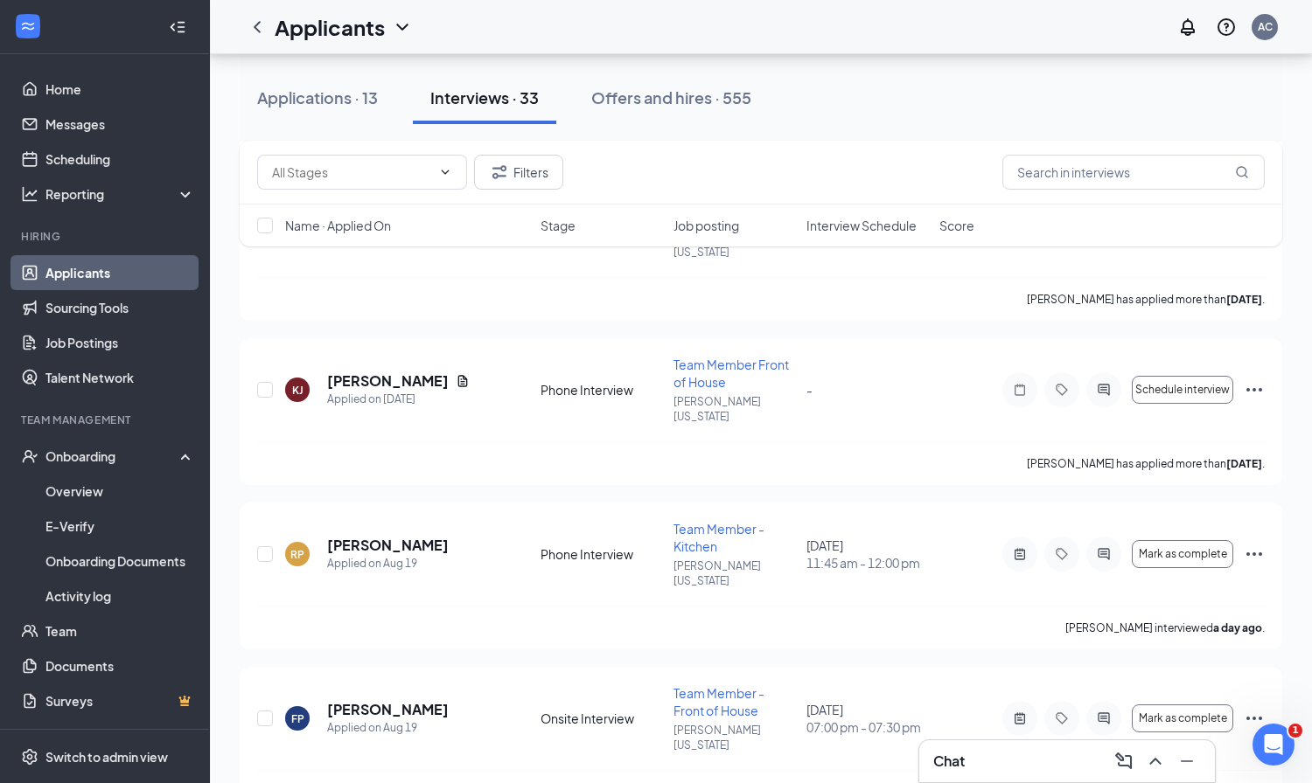
scroll to position [3168, 0]
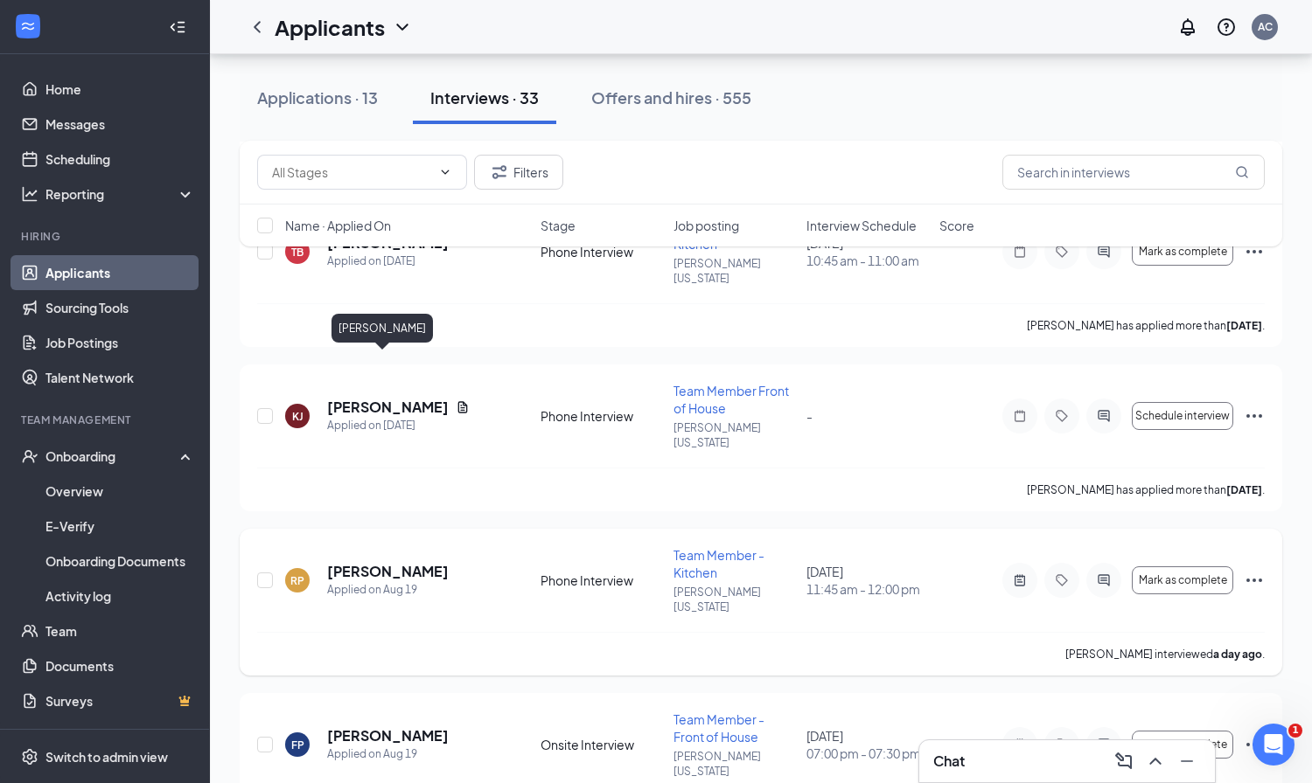
click at [372, 562] on h5 "[PERSON_NAME]" at bounding box center [388, 571] width 122 height 19
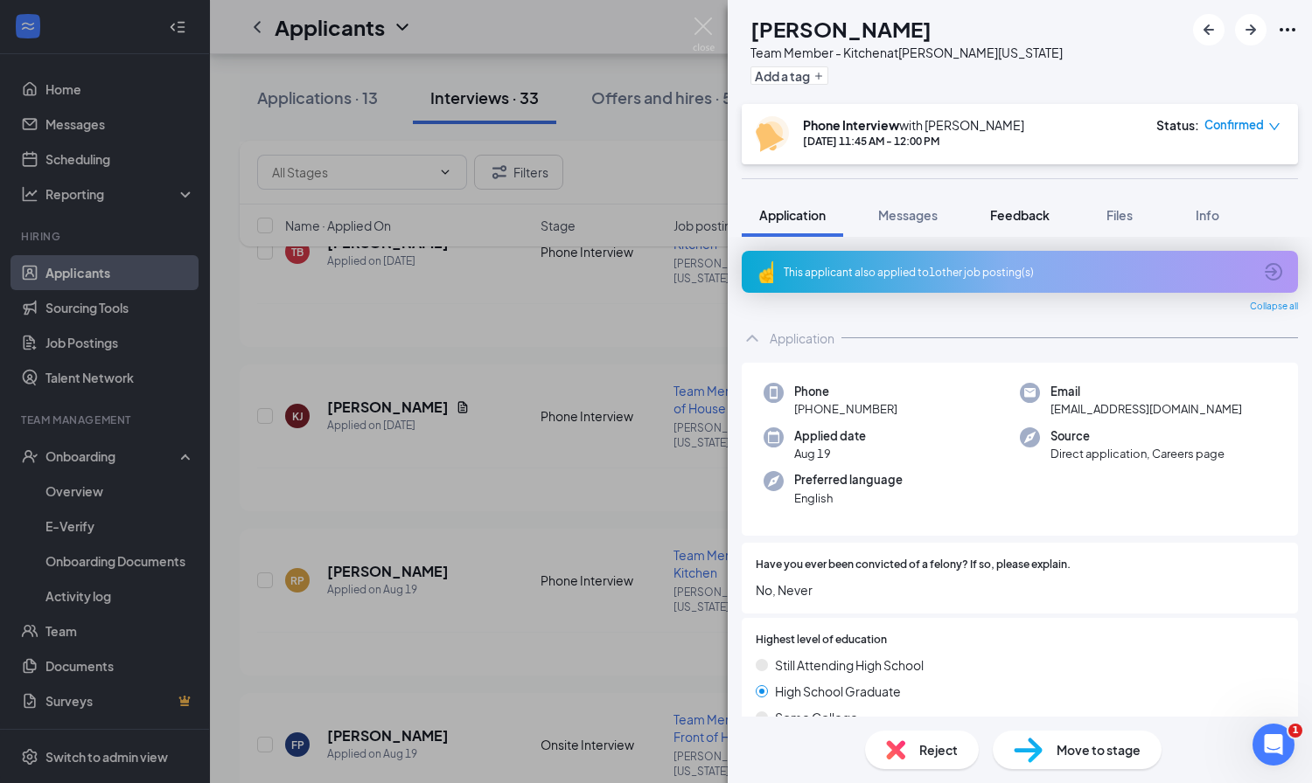
click at [1013, 215] on span "Feedback" at bounding box center [1019, 215] width 59 height 16
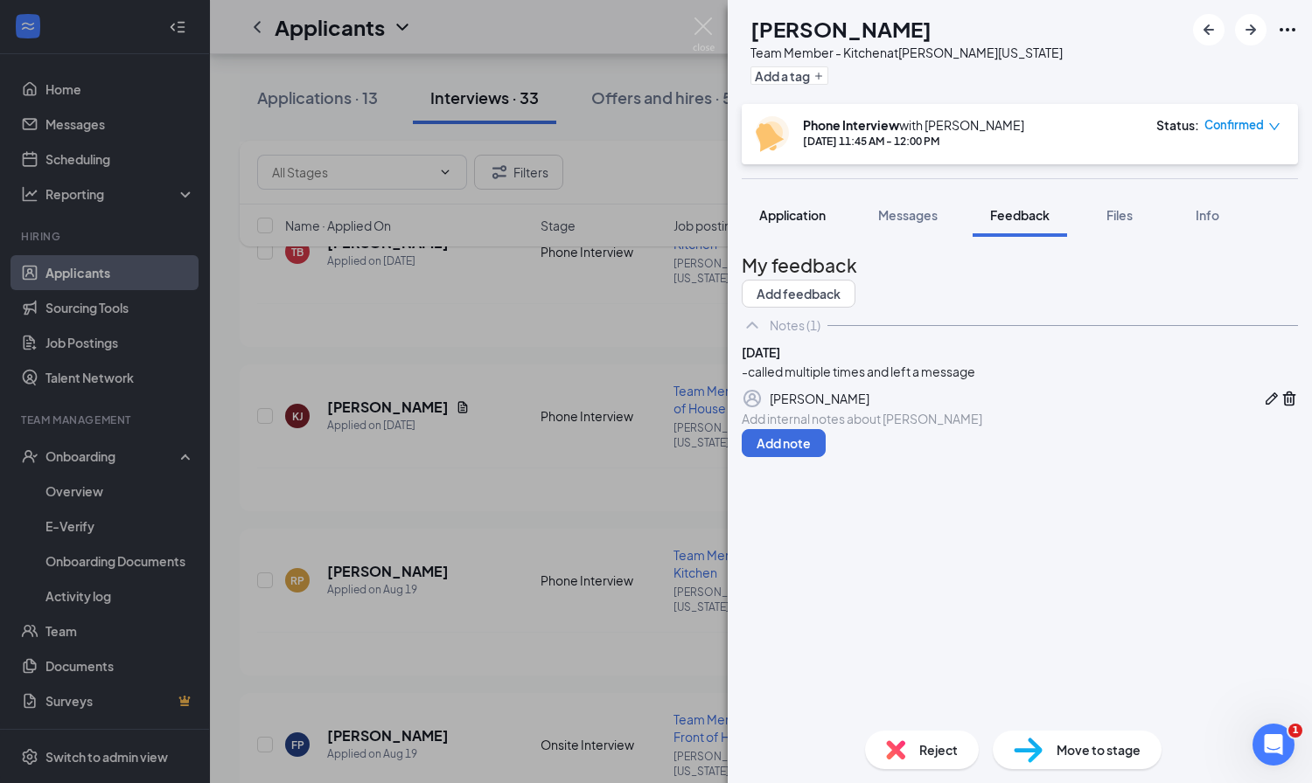
click at [799, 210] on span "Application" at bounding box center [792, 215] width 66 height 16
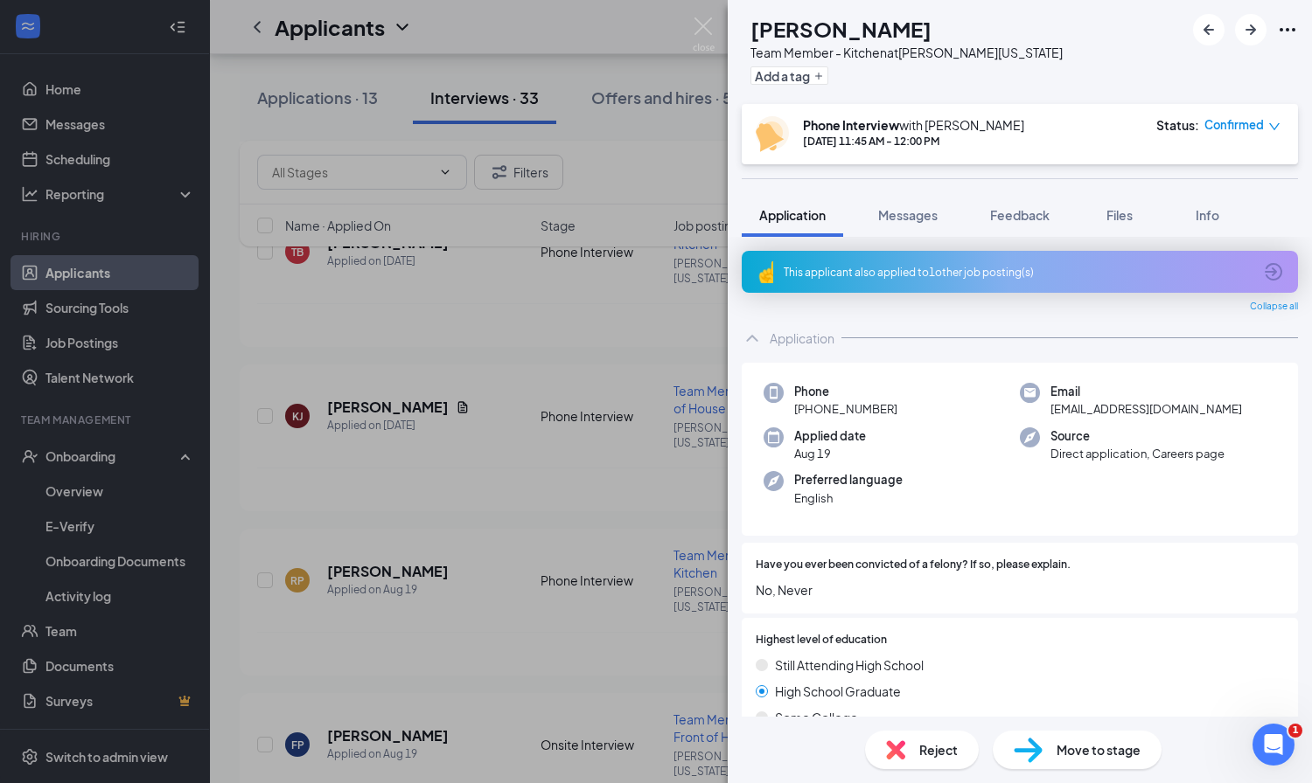
click at [1274, 273] on icon "ArrowCircle" at bounding box center [1272, 271] width 17 height 17
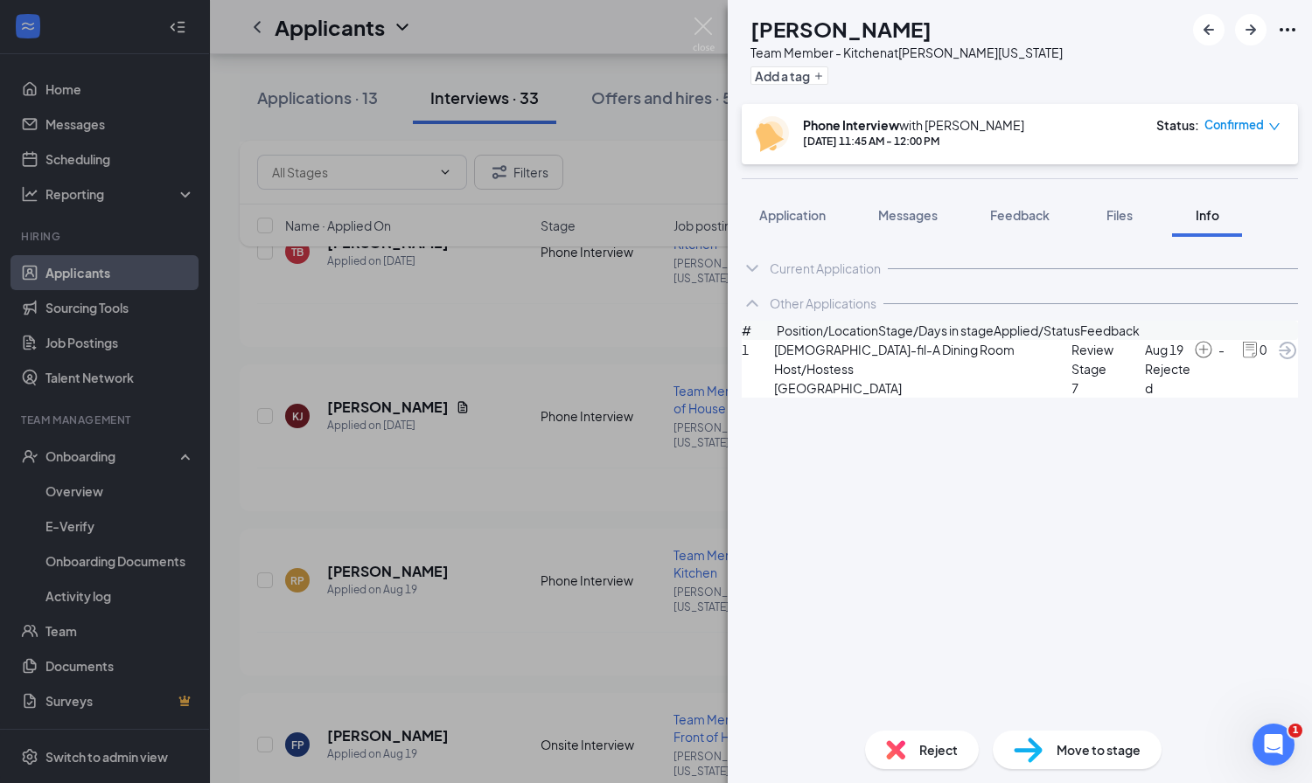
click at [908, 748] on div "Reject" at bounding box center [922, 750] width 114 height 38
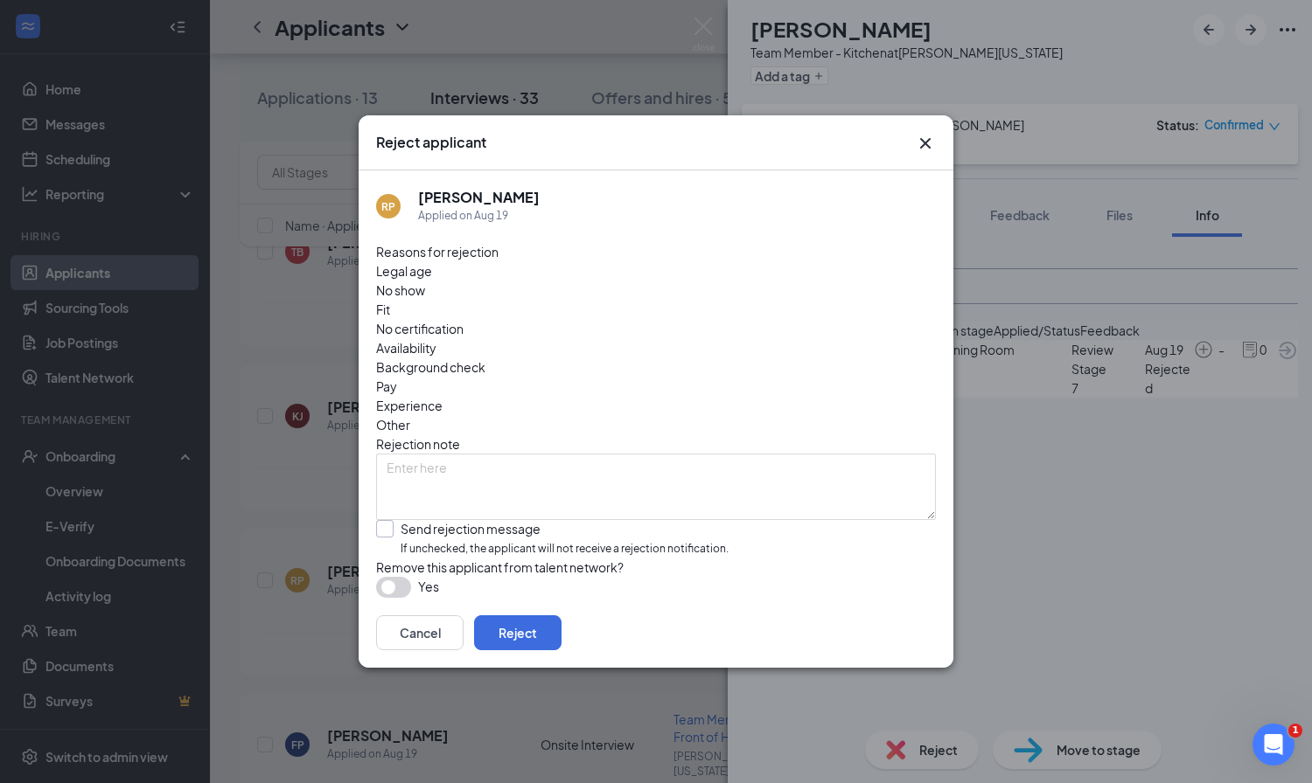
click at [379, 520] on input "Send rejection message If unchecked, the applicant will not receive a rejection…" at bounding box center [552, 539] width 352 height 38
checkbox input "true"
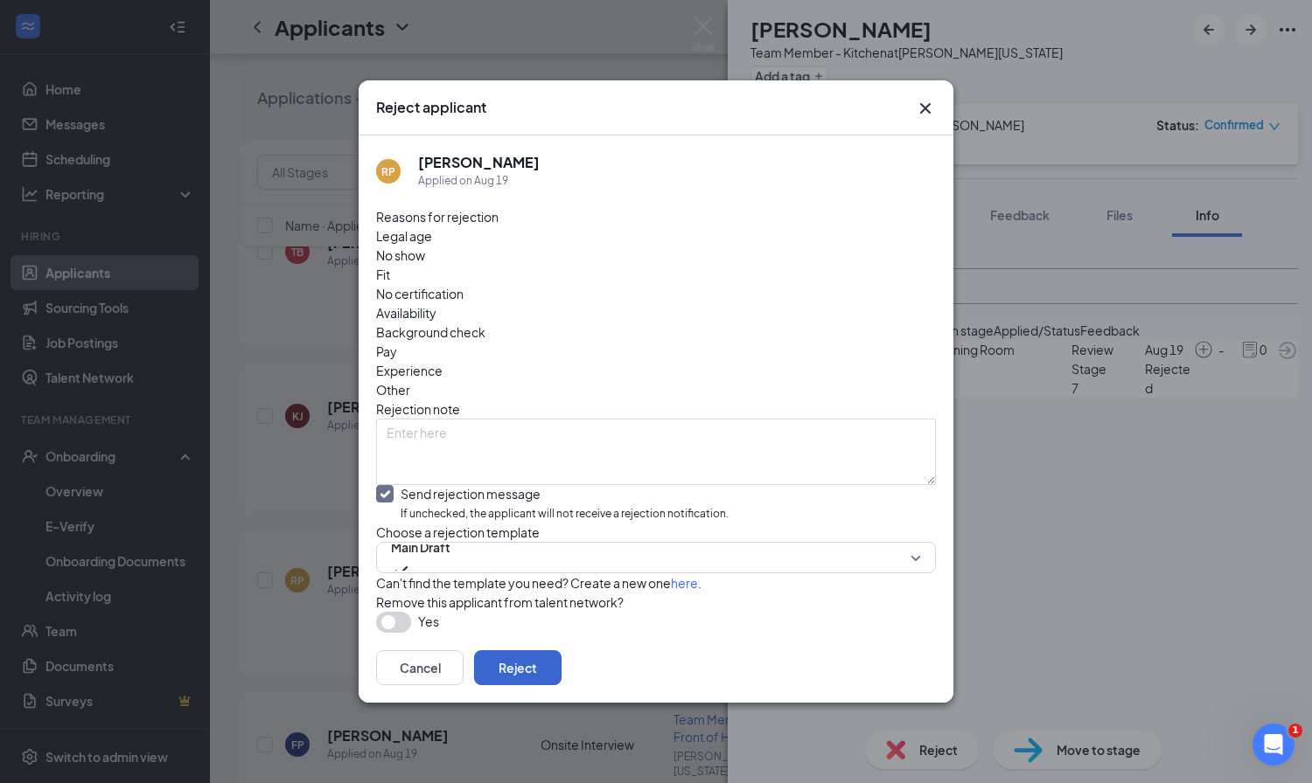
click at [561, 676] on button "Reject" at bounding box center [517, 668] width 87 height 35
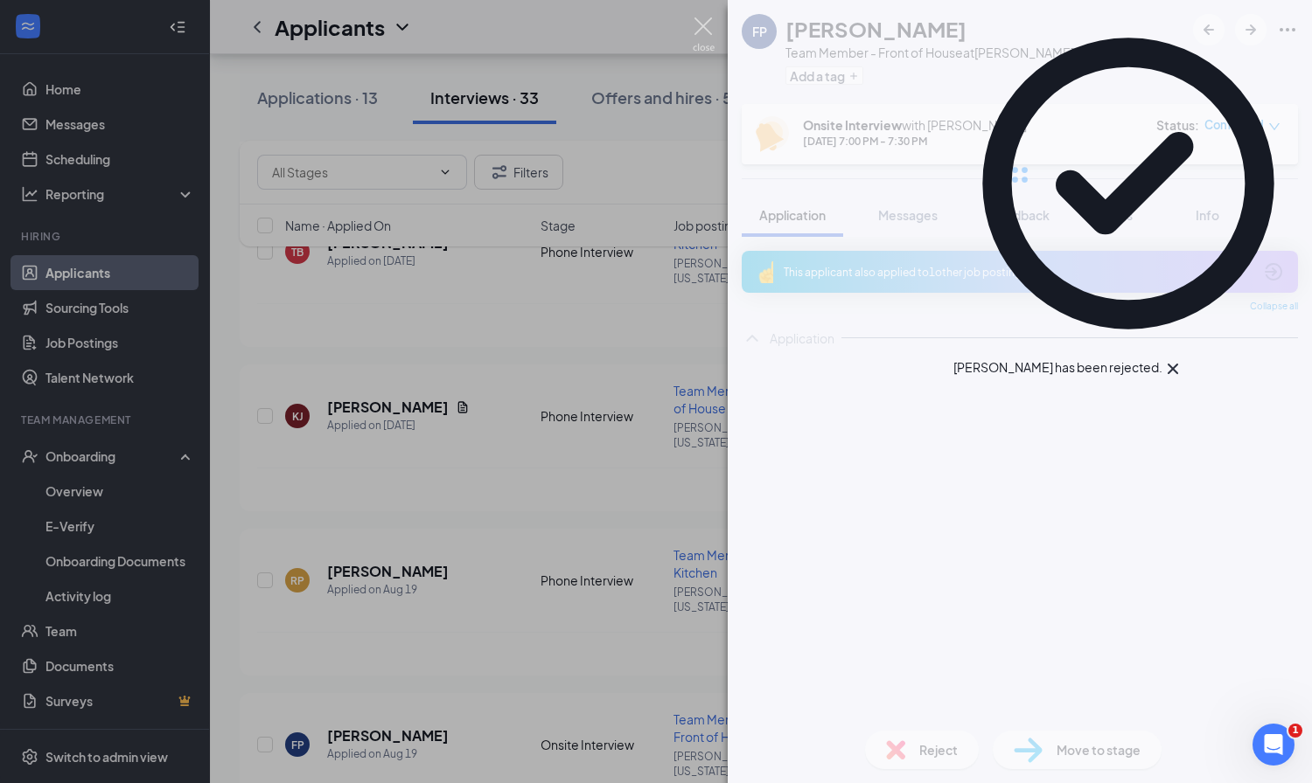
click at [700, 23] on img at bounding box center [704, 34] width 22 height 34
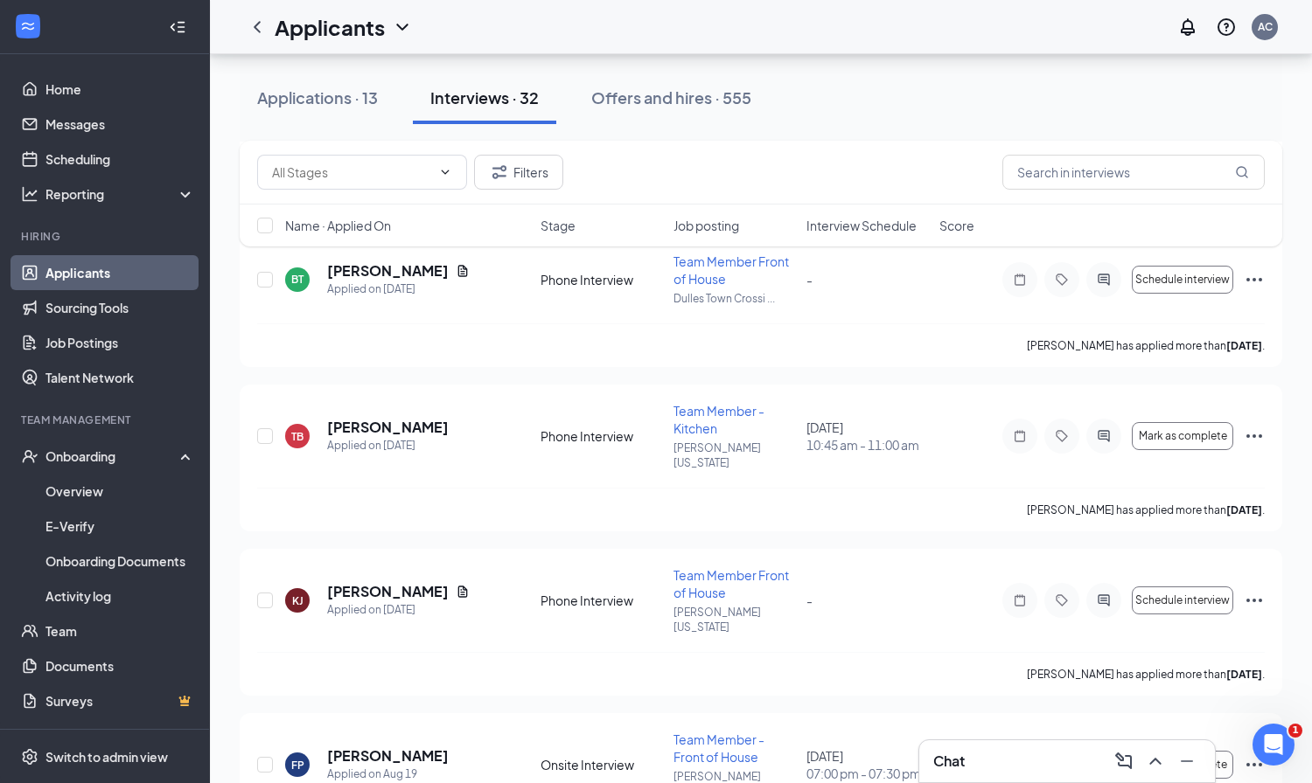
scroll to position [2951, 0]
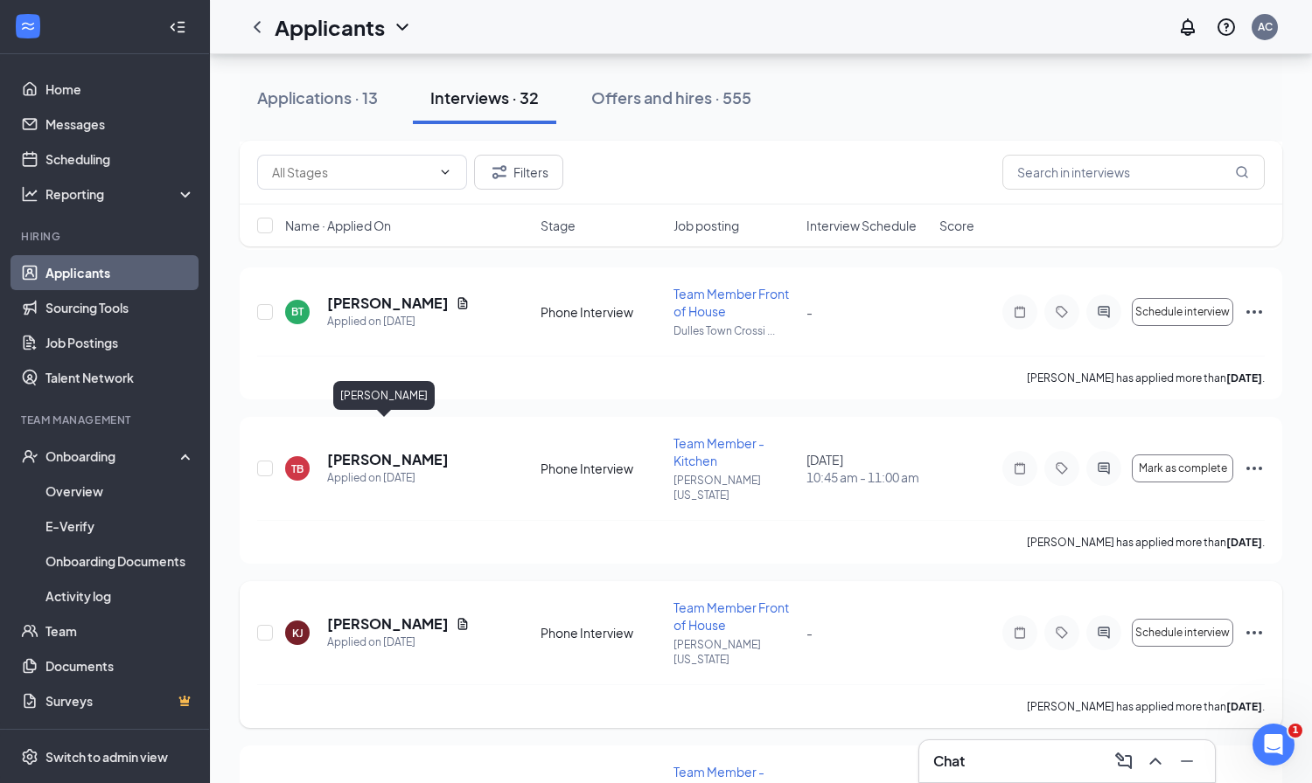
click at [387, 615] on h5 "[PERSON_NAME]" at bounding box center [388, 624] width 122 height 19
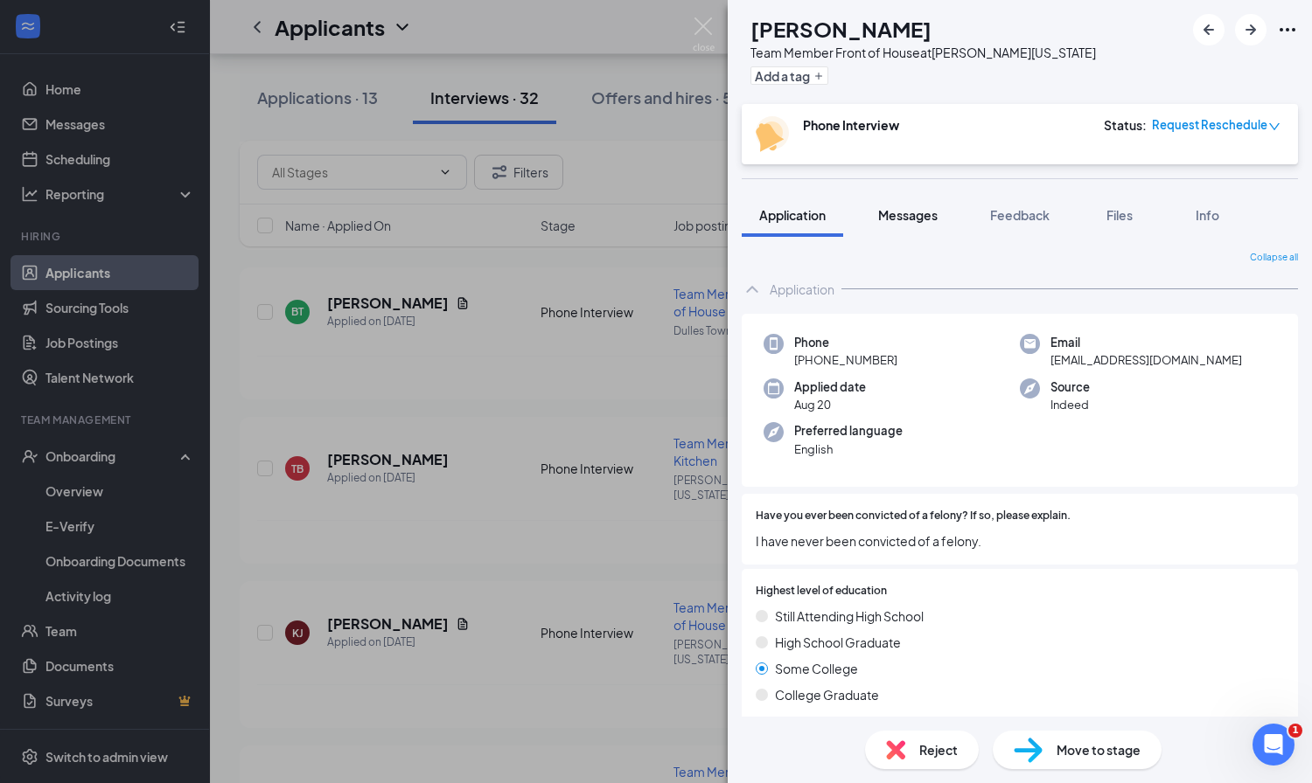
click at [900, 212] on span "Messages" at bounding box center [907, 215] width 59 height 16
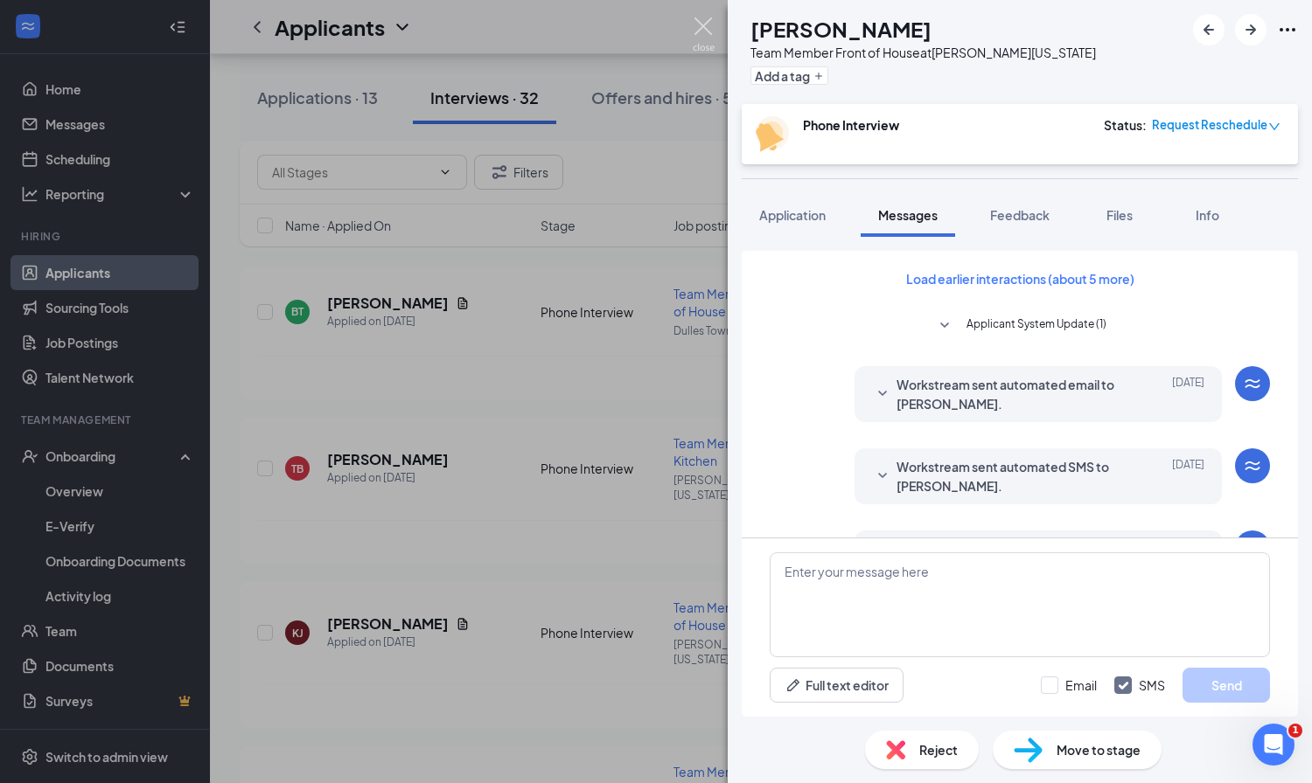
scroll to position [818, 0]
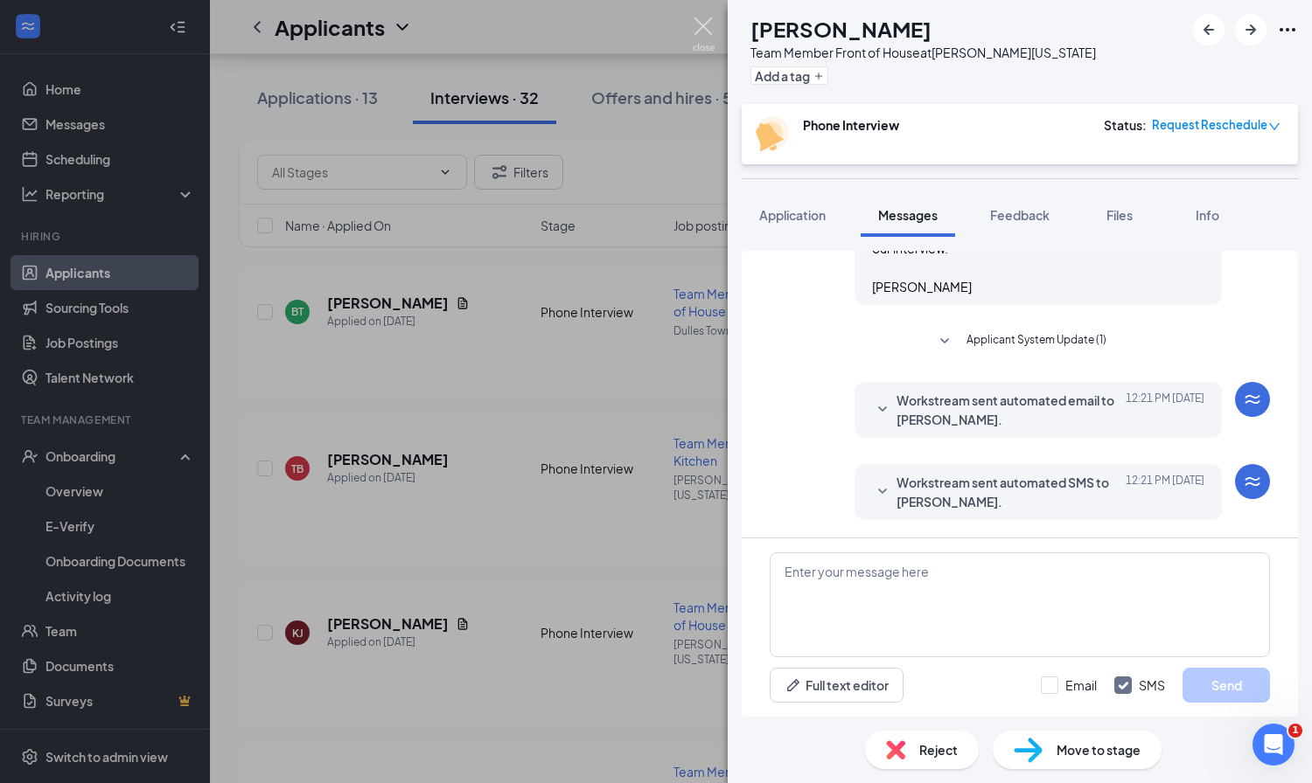
click at [699, 23] on img at bounding box center [704, 34] width 22 height 34
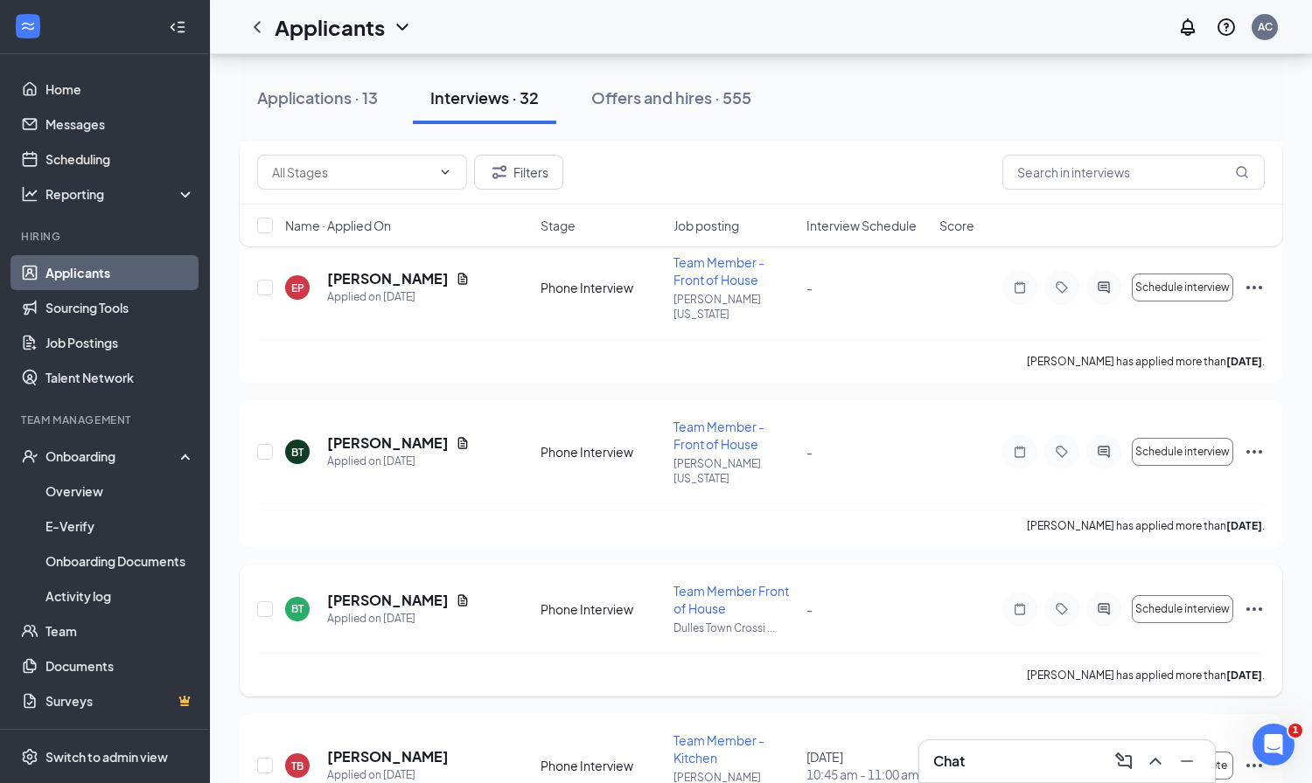
scroll to position [2649, 0]
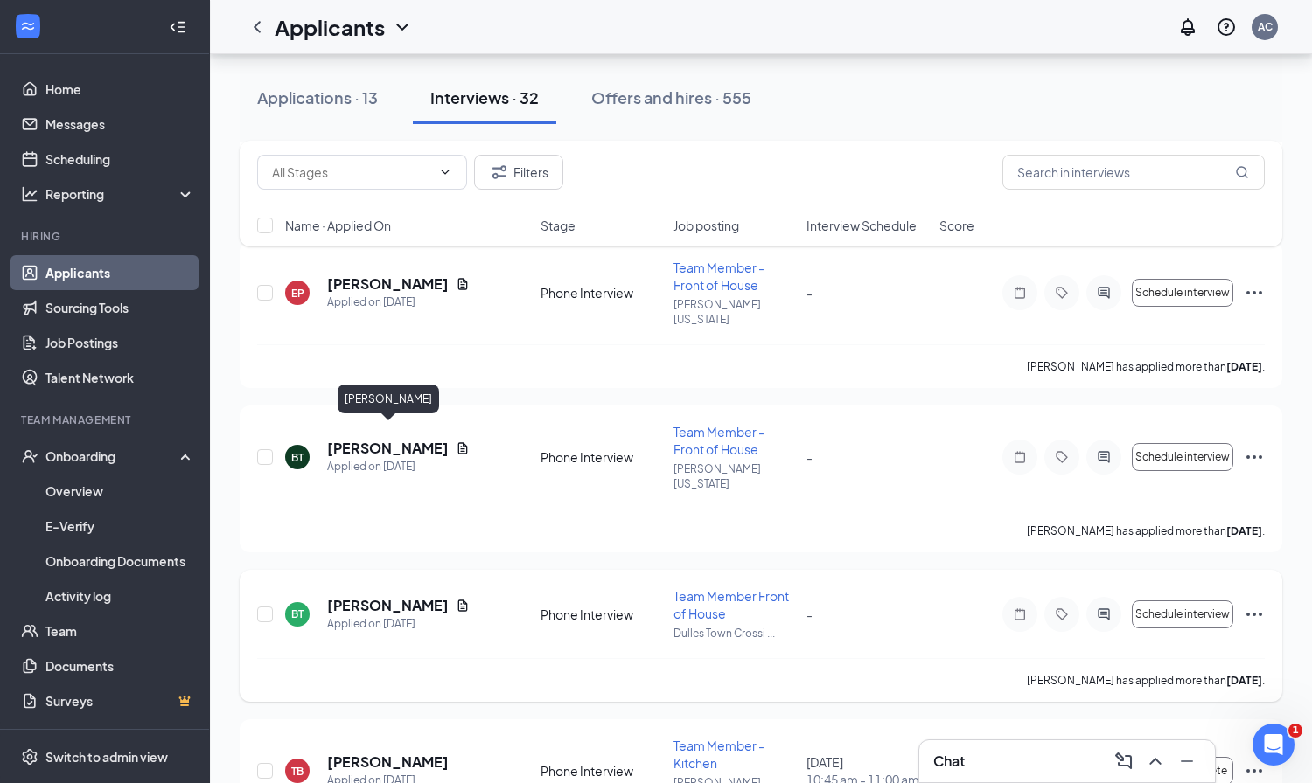
click at [428, 596] on h5 "[PERSON_NAME]" at bounding box center [388, 605] width 122 height 19
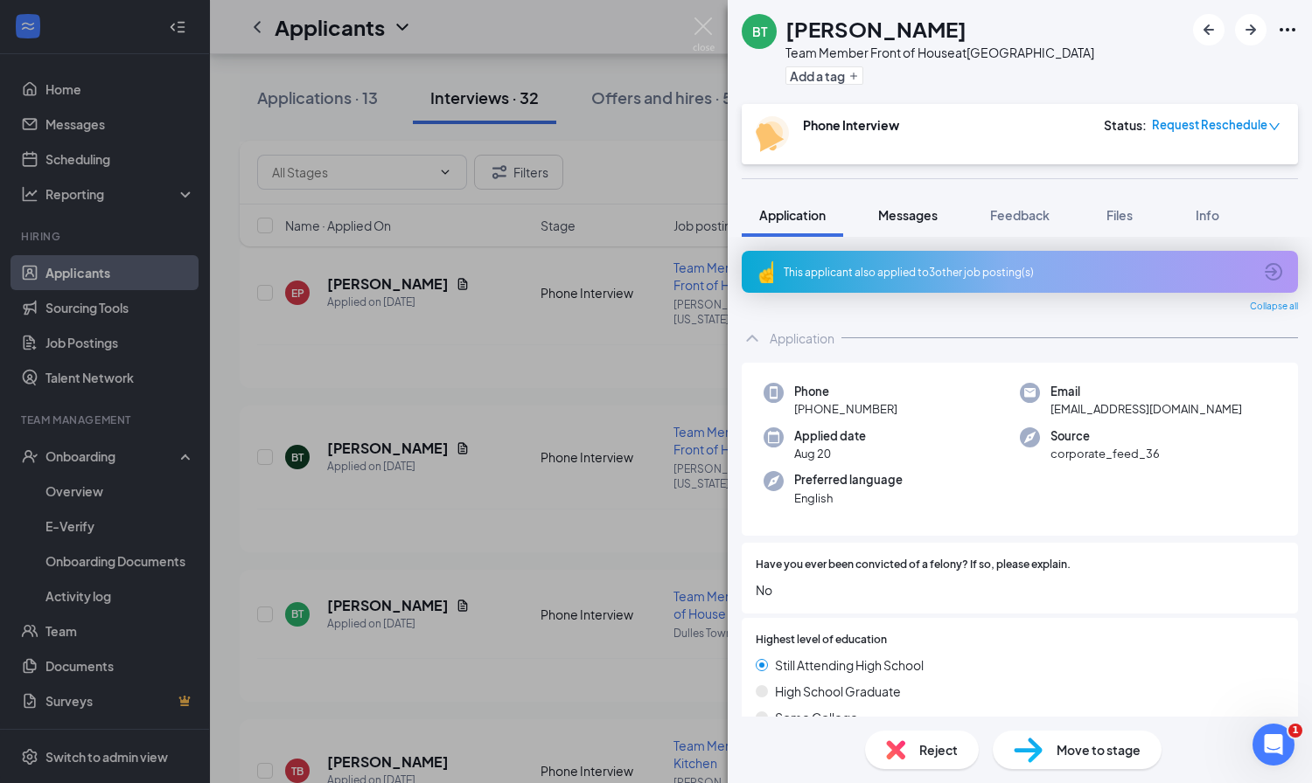
click at [900, 217] on span "Messages" at bounding box center [907, 215] width 59 height 16
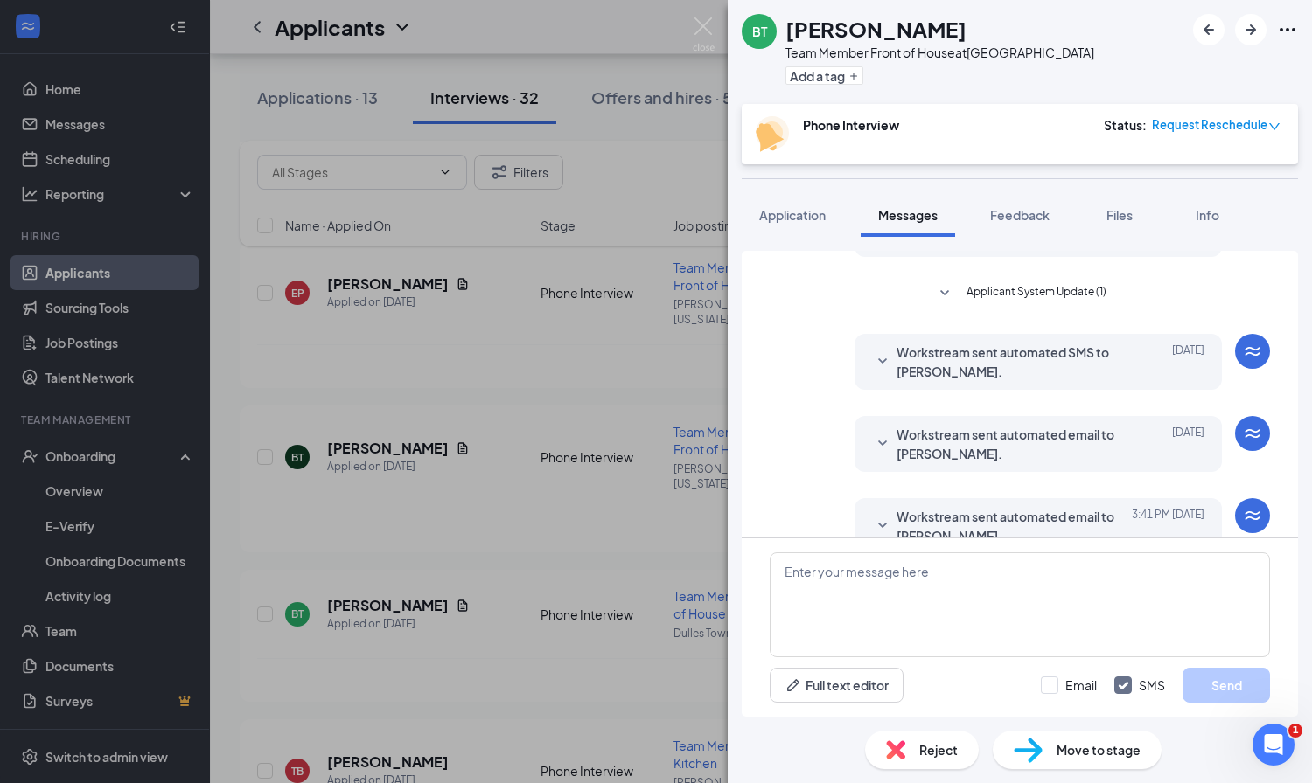
scroll to position [410, 0]
click at [878, 366] on icon "SmallChevronDown" at bounding box center [882, 363] width 21 height 21
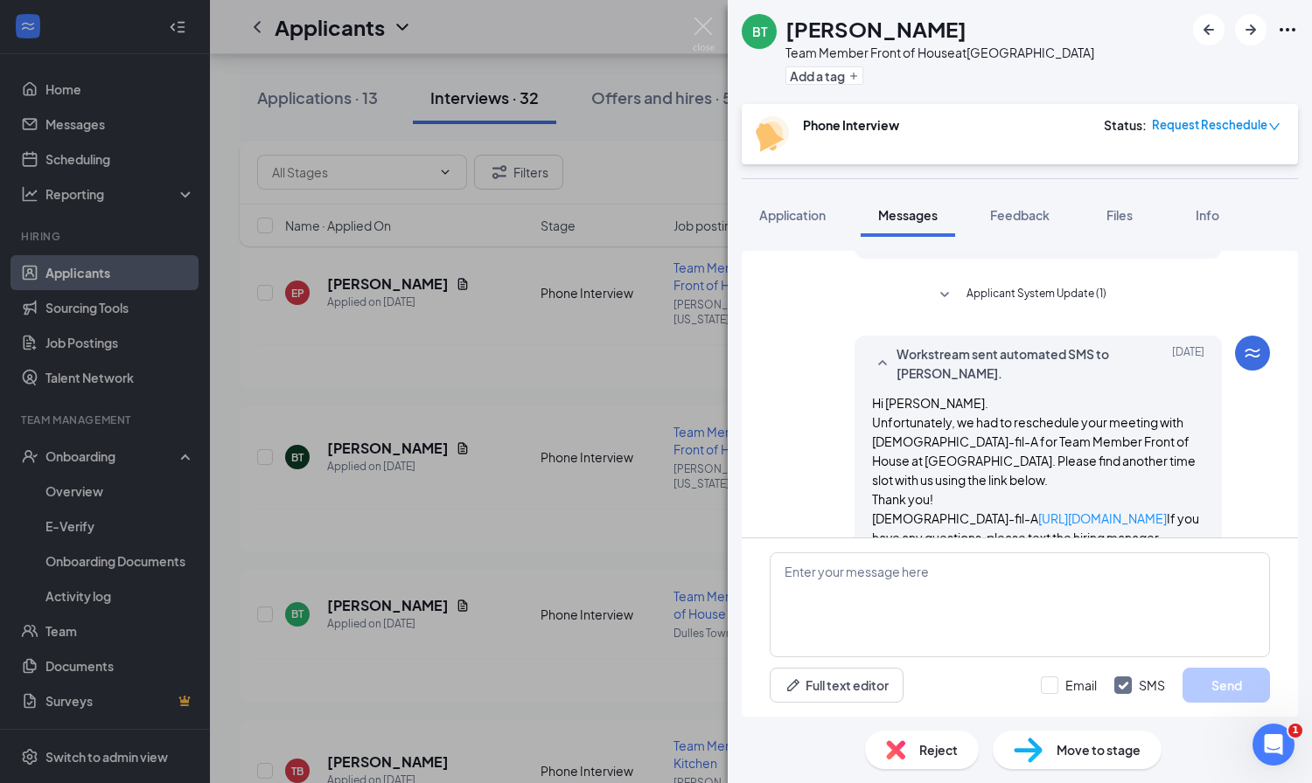
click at [692, 24] on div "BT [PERSON_NAME] Team Member Front of House at [GEOGRAPHIC_DATA] Add a tag Phon…" at bounding box center [656, 391] width 1312 height 783
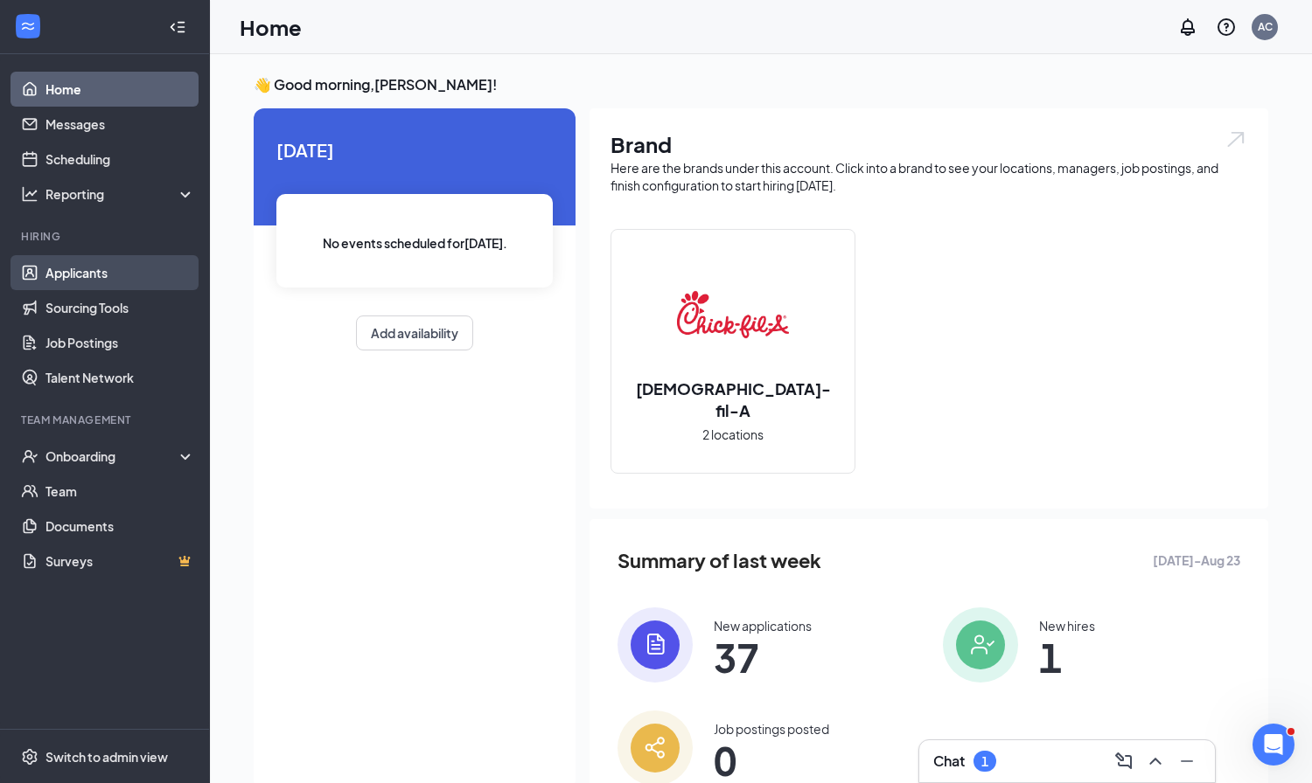
click at [66, 280] on link "Applicants" at bounding box center [120, 272] width 150 height 35
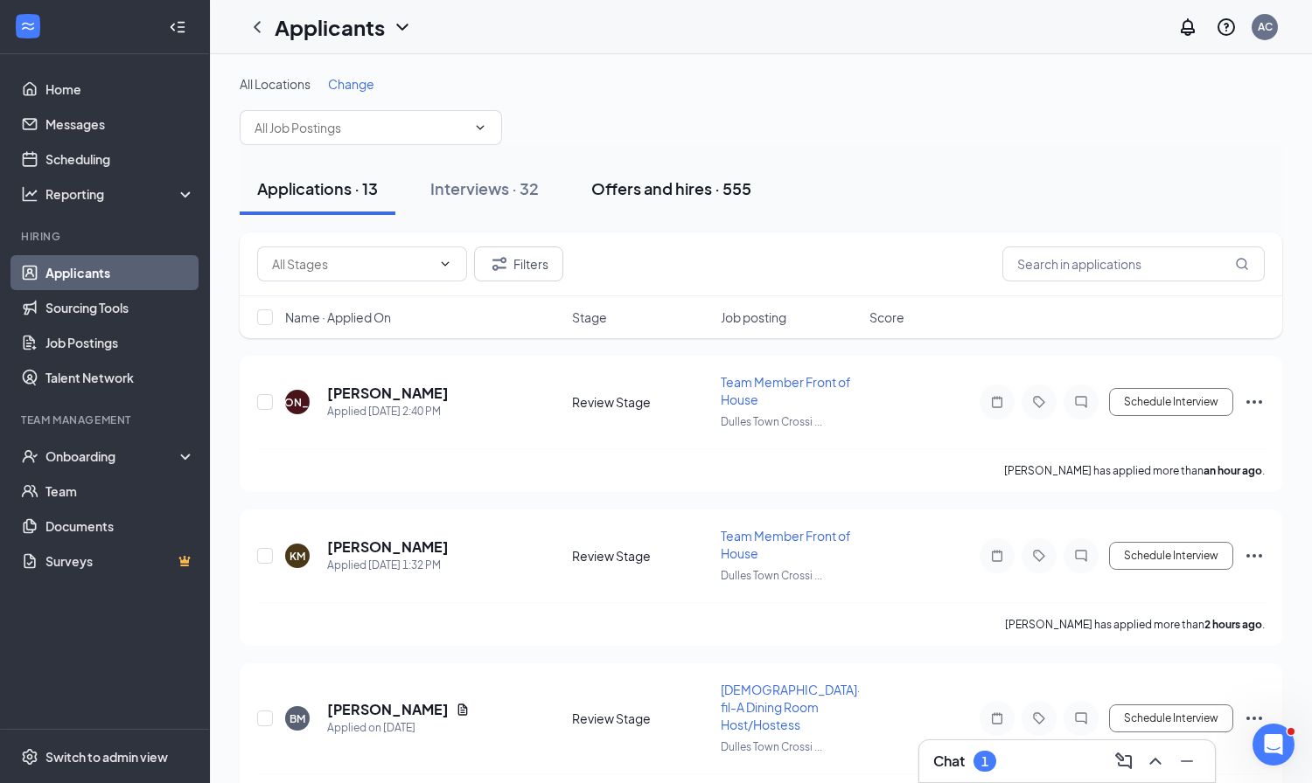
click at [653, 189] on div "Offers and hires · 555" at bounding box center [671, 189] width 160 height 22
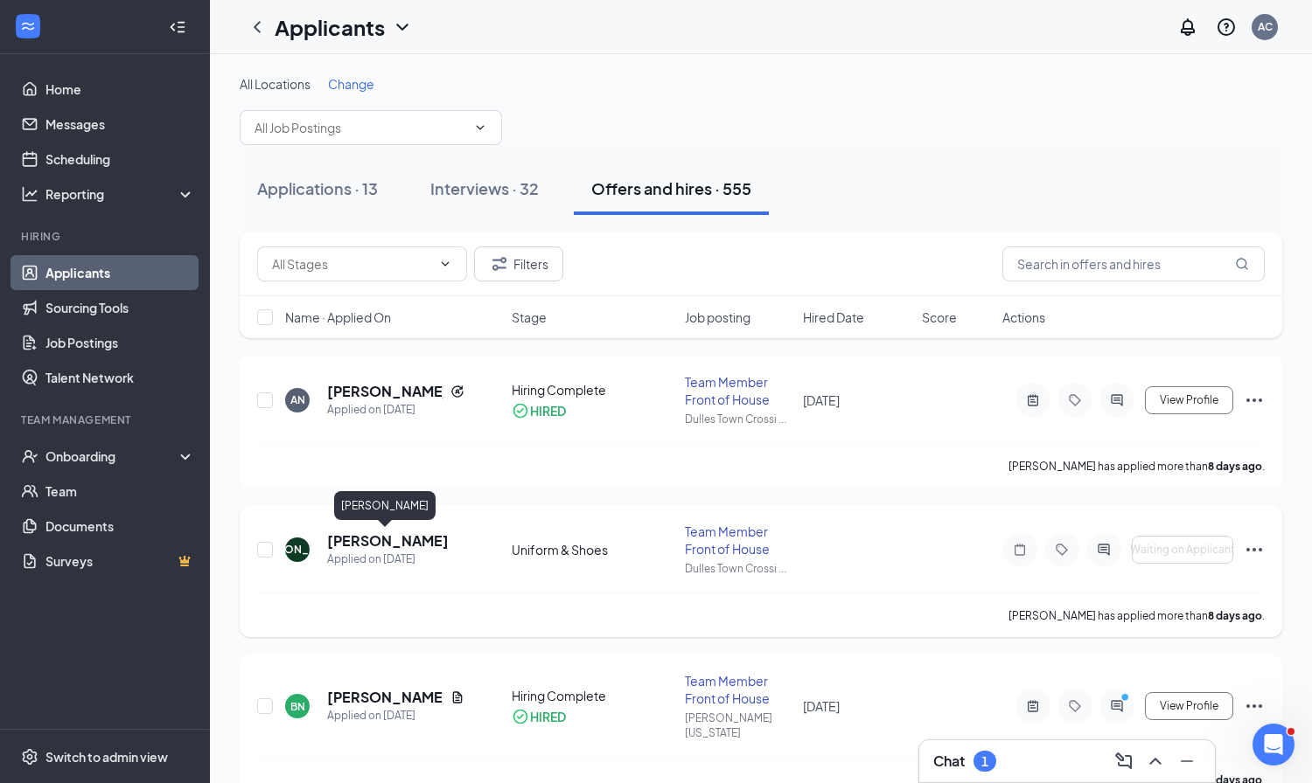
click at [375, 547] on h5 "[PERSON_NAME]" at bounding box center [388, 541] width 122 height 19
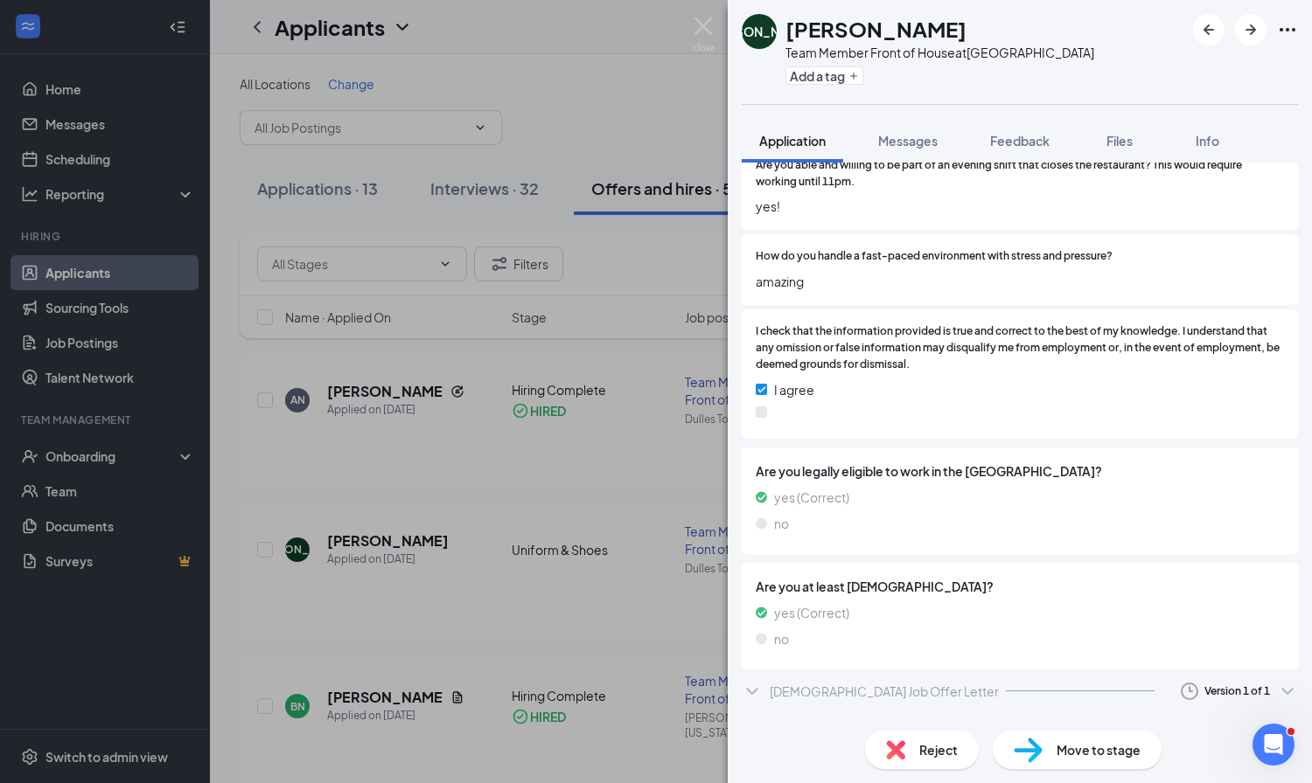
scroll to position [1994, 0]
click at [749, 715] on icon "ChevronDown" at bounding box center [751, 725] width 21 height 21
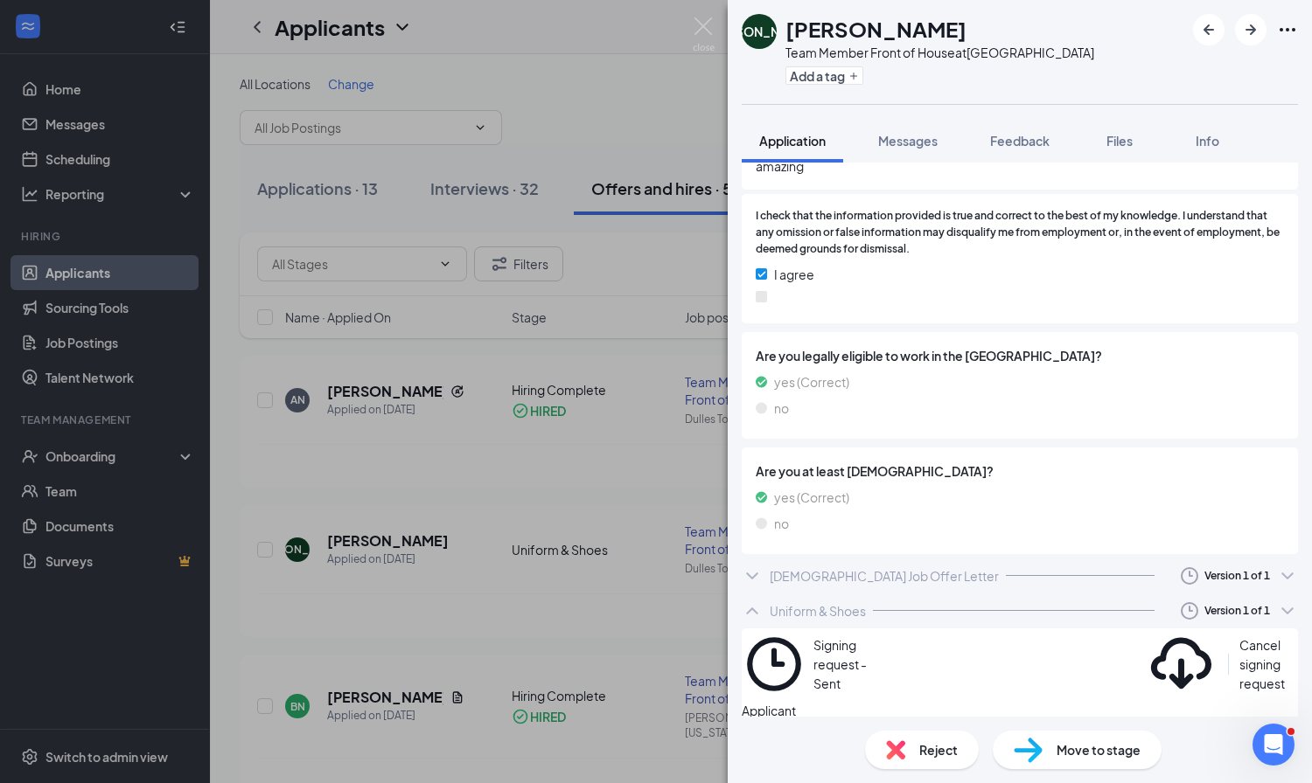
scroll to position [2107, 0]
click at [704, 23] on img at bounding box center [704, 34] width 22 height 34
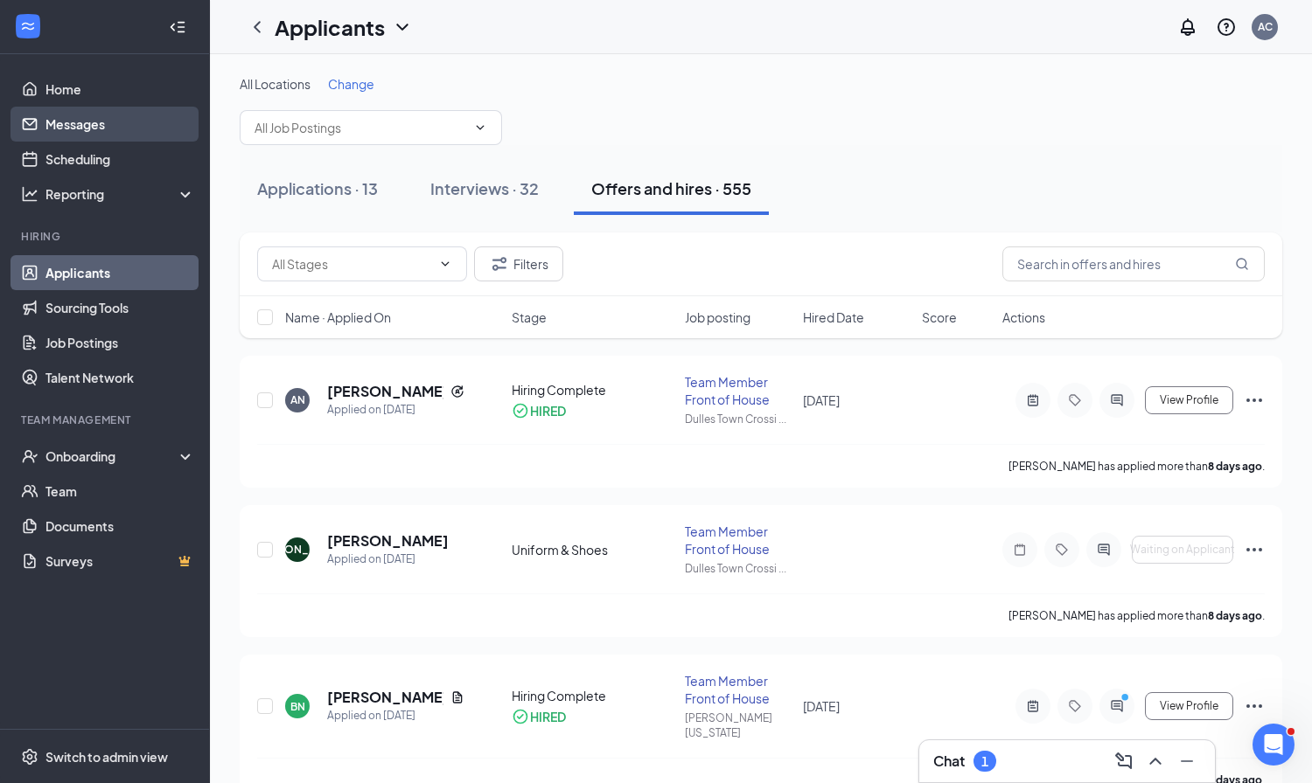
click at [84, 124] on link "Messages" at bounding box center [120, 124] width 150 height 35
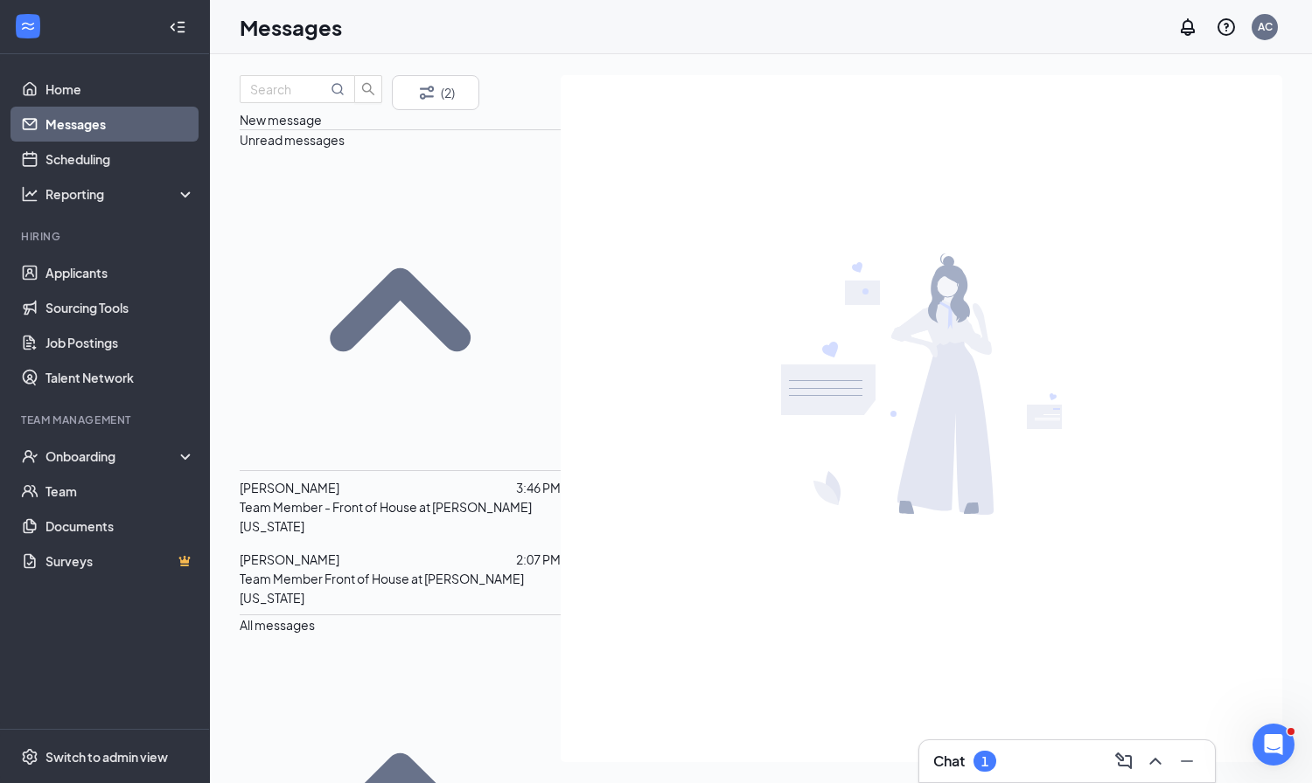
click at [339, 480] on span "[PERSON_NAME]" at bounding box center [290, 488] width 100 height 16
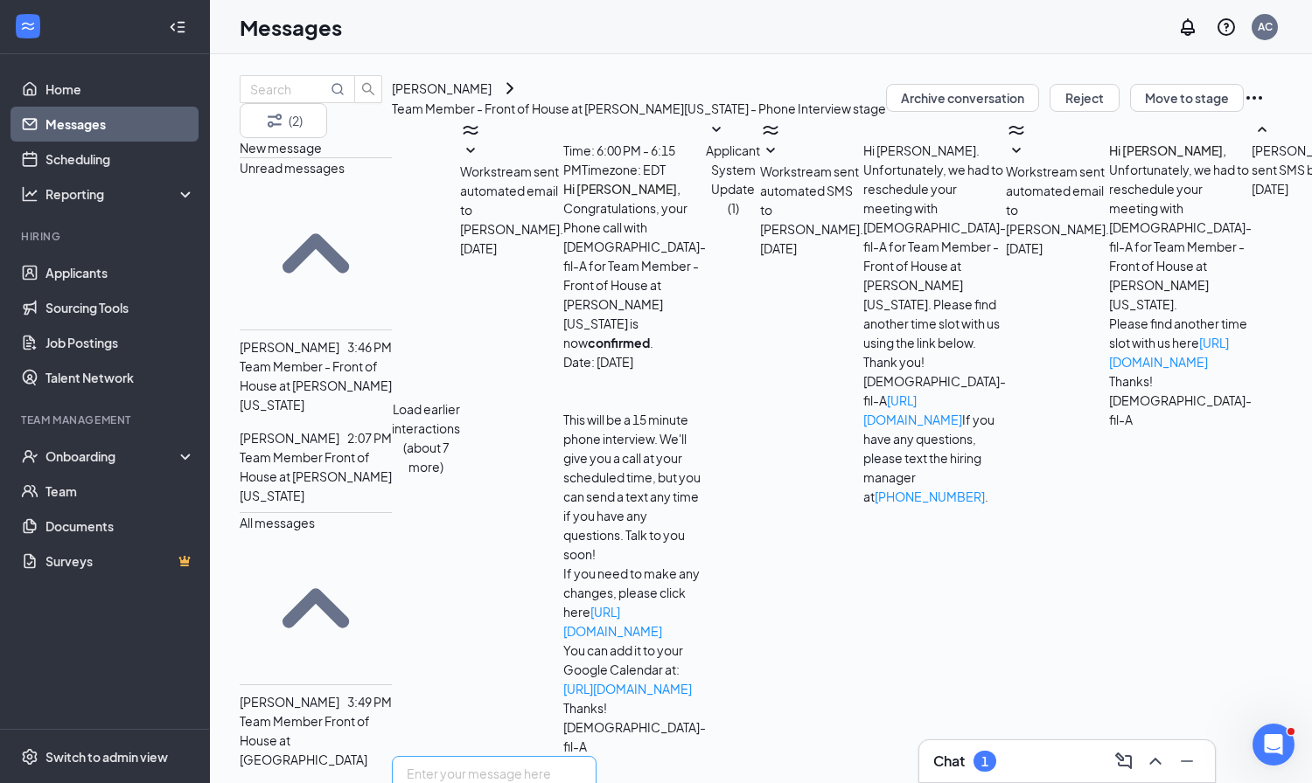
scroll to position [579, 0]
type textarea "Hi Regan, We do only hire starting at 16 years old. If you apply back within a …"
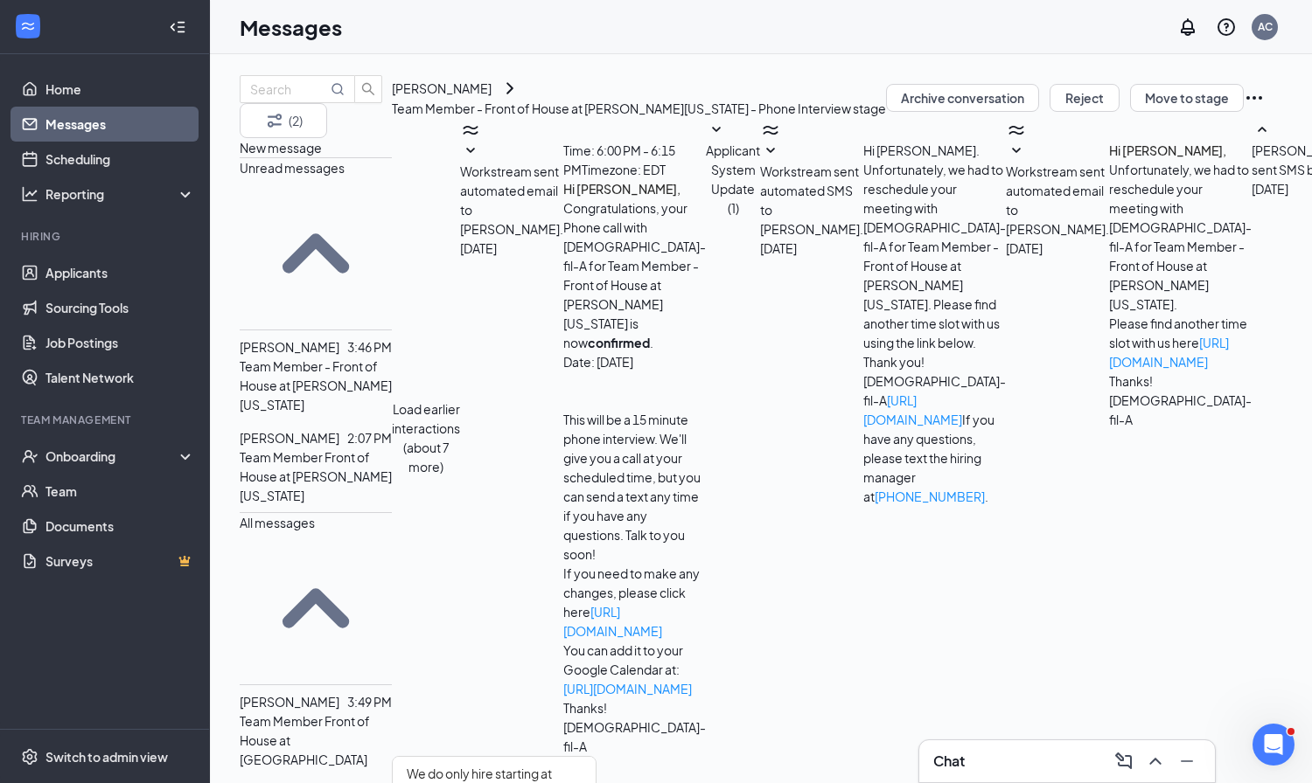
checkbox input "true"
click at [375, 448] on p "Team Member Front of House at George Washington" at bounding box center [316, 477] width 152 height 58
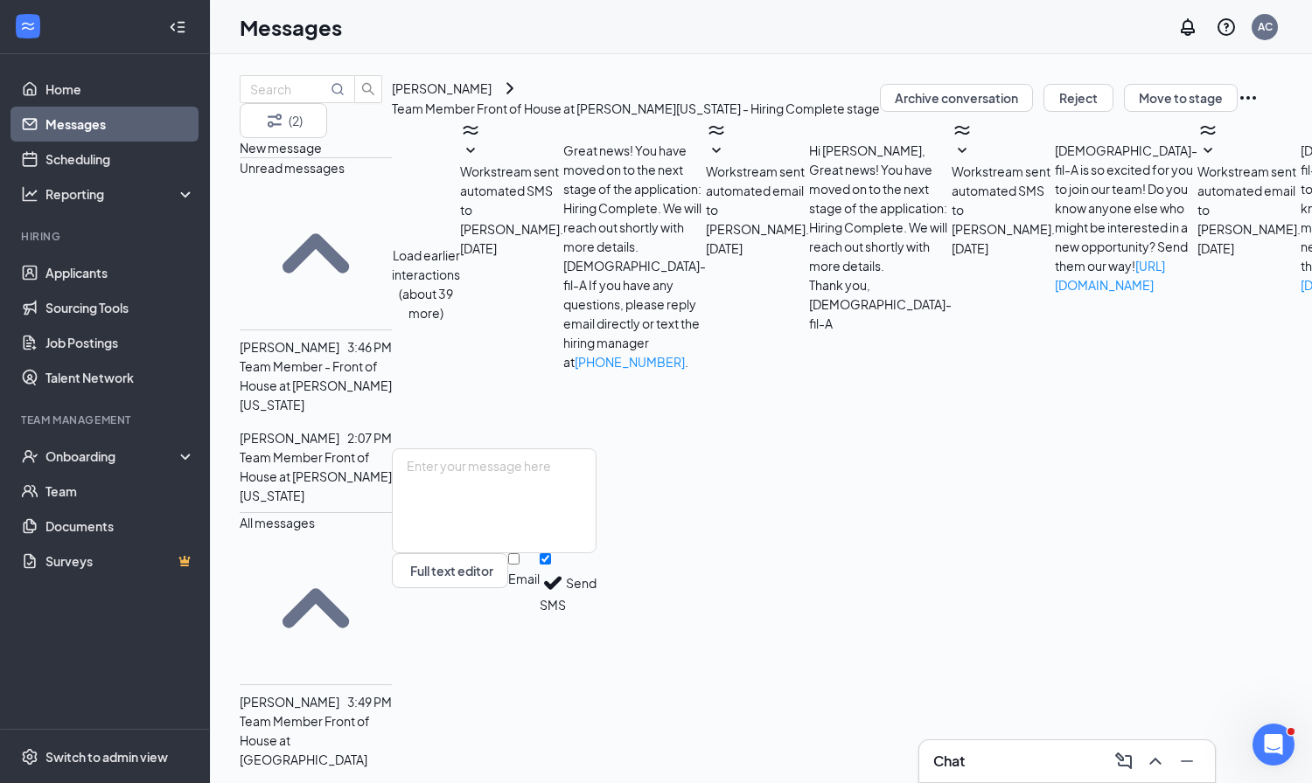
scroll to position [1075, 0]
